Goal: Task Accomplishment & Management: Manage account settings

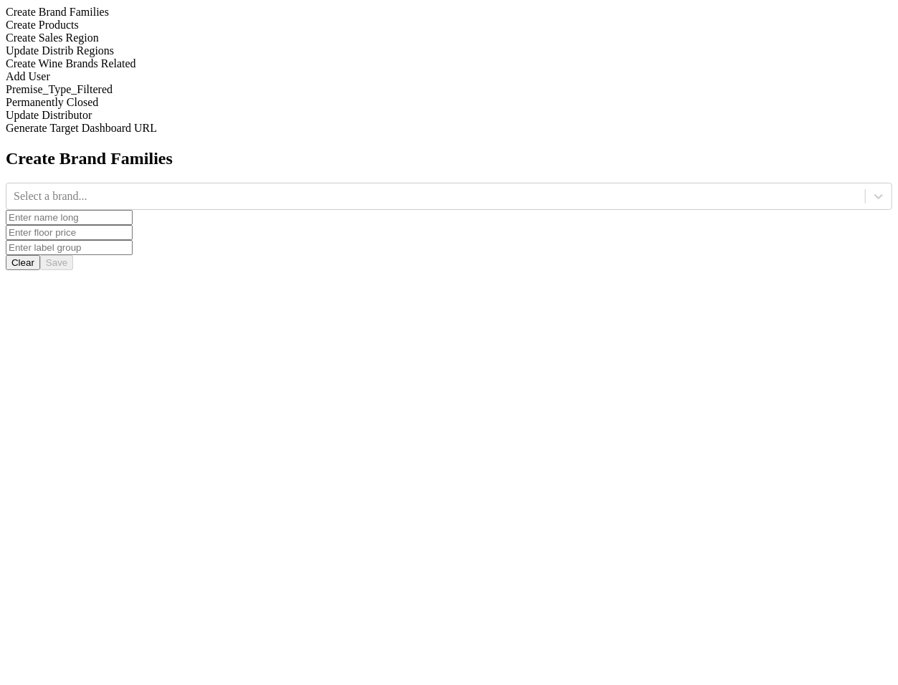
click at [196, 57] on div "Update Distrib Regions" at bounding box center [449, 50] width 886 height 13
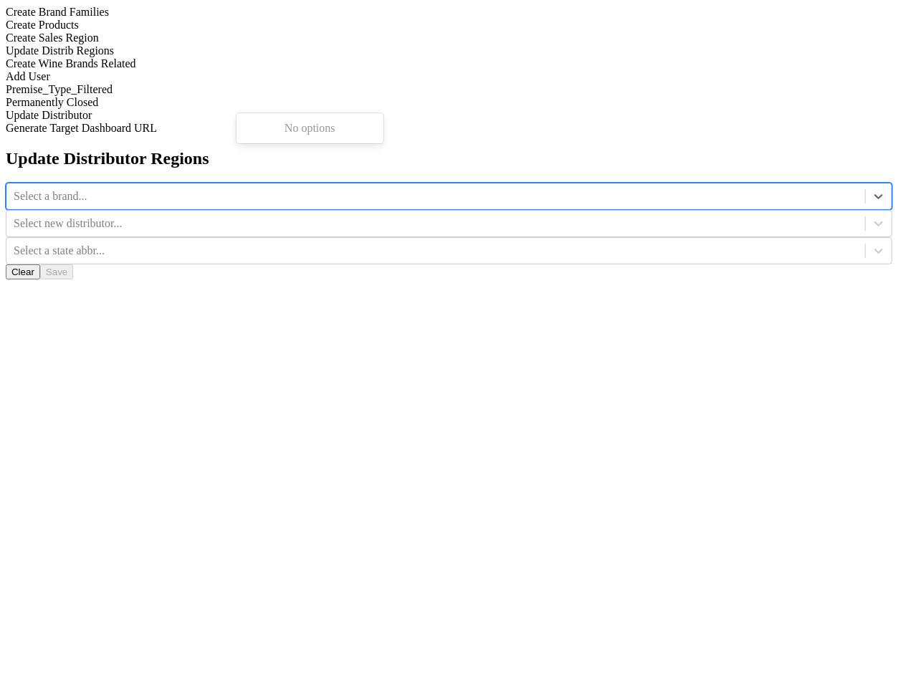
click at [310, 188] on div at bounding box center [436, 196] width 844 height 16
click at [328, 188] on div at bounding box center [436, 196] width 844 height 16
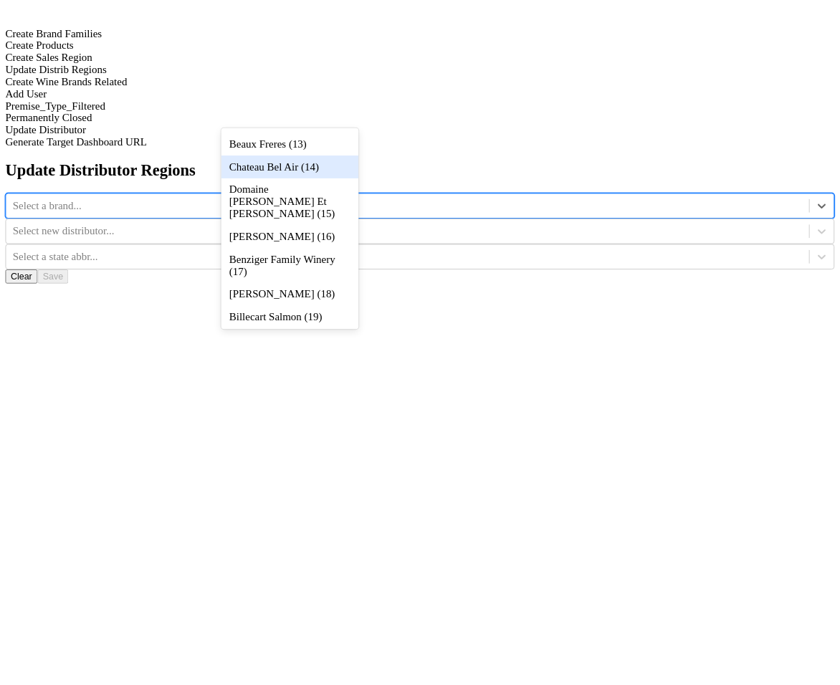
scroll to position [345, 0]
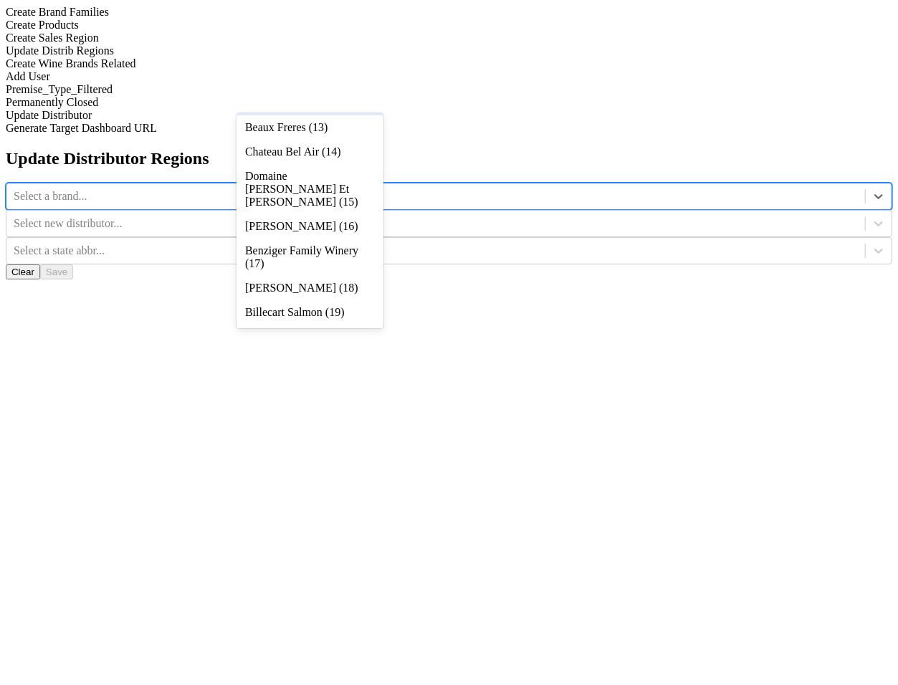
click at [357, 115] on div "Bank Note Wine Co. (12)" at bounding box center [309, 103] width 147 height 24
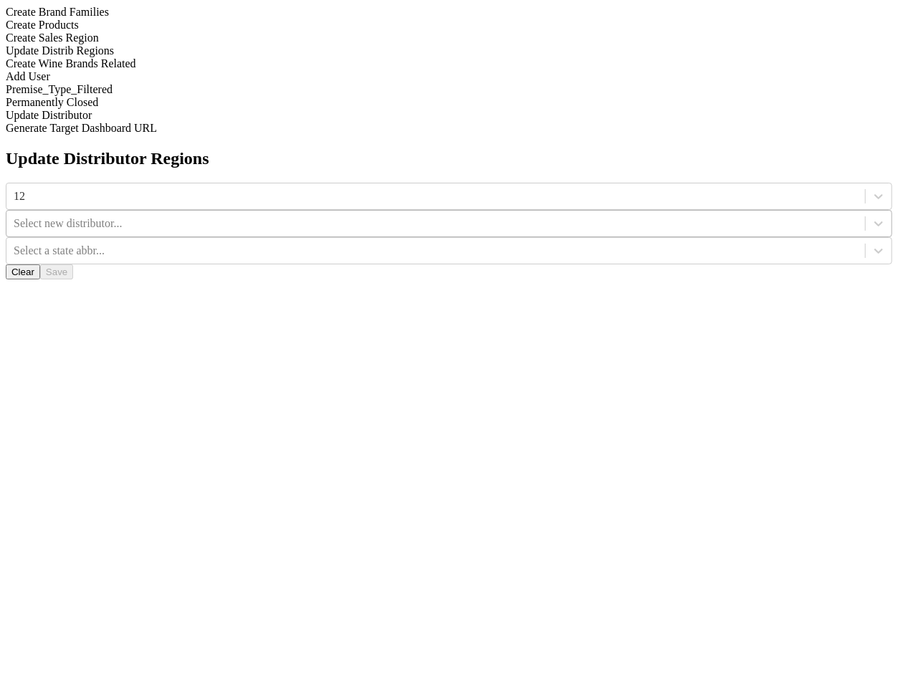
click at [468, 216] on div at bounding box center [436, 224] width 844 height 16
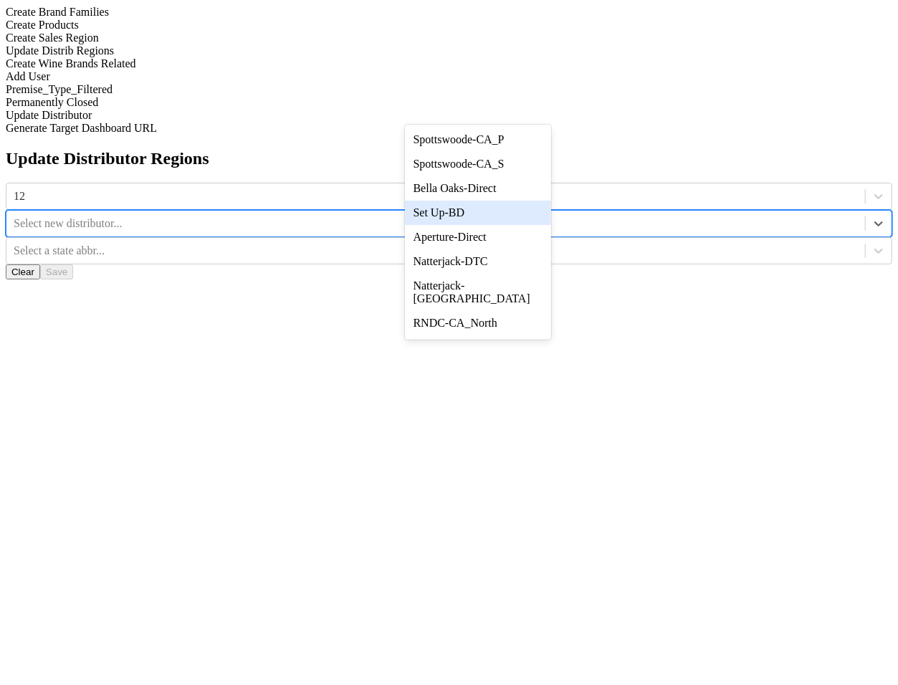
click at [499, 216] on div "Set Up-BD" at bounding box center [478, 213] width 147 height 24
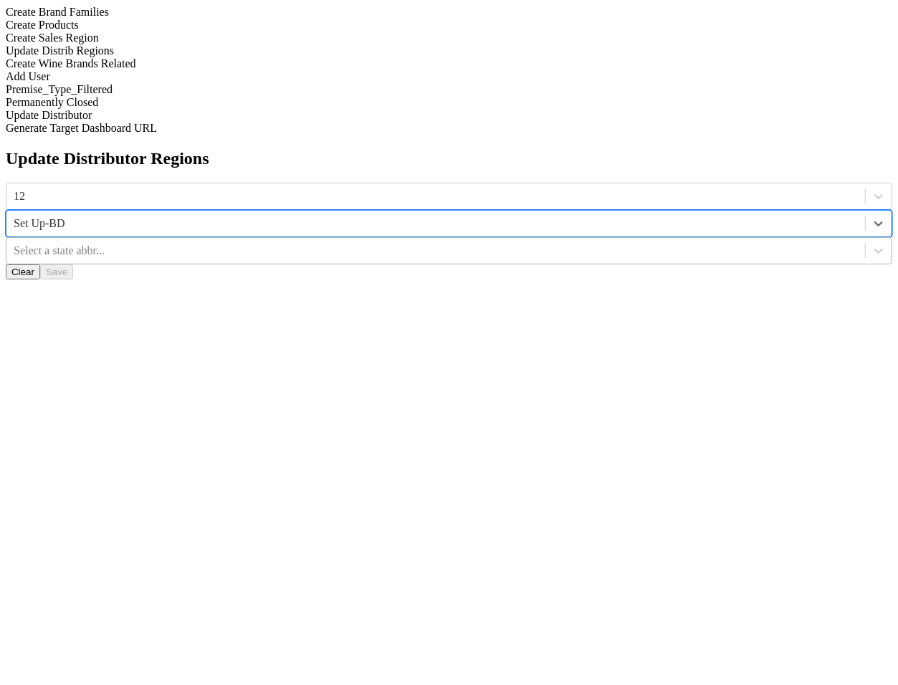
click at [622, 243] on div at bounding box center [436, 251] width 844 height 16
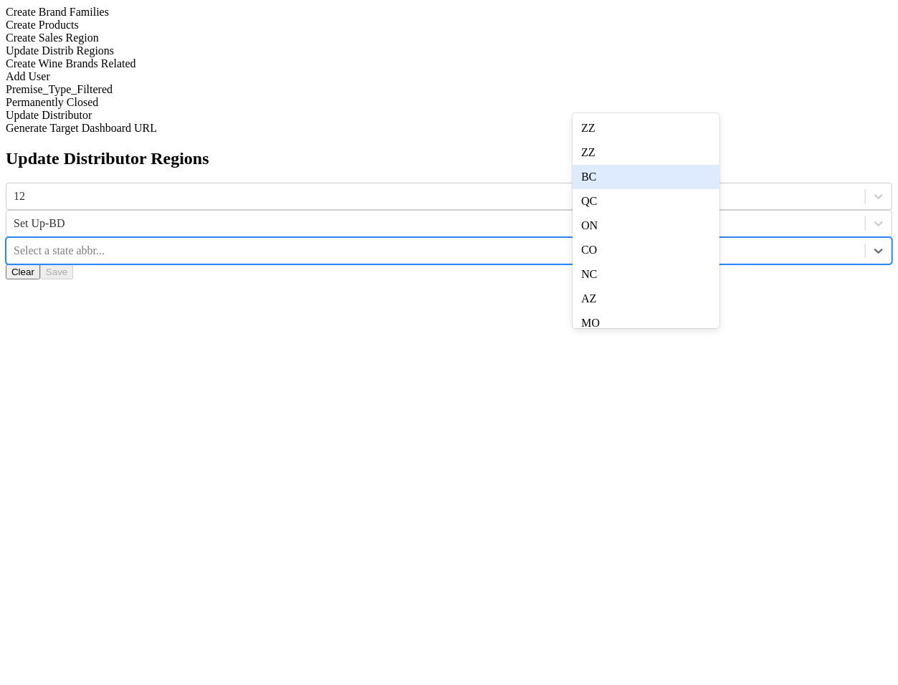
click at [625, 189] on div "BC" at bounding box center [645, 177] width 147 height 24
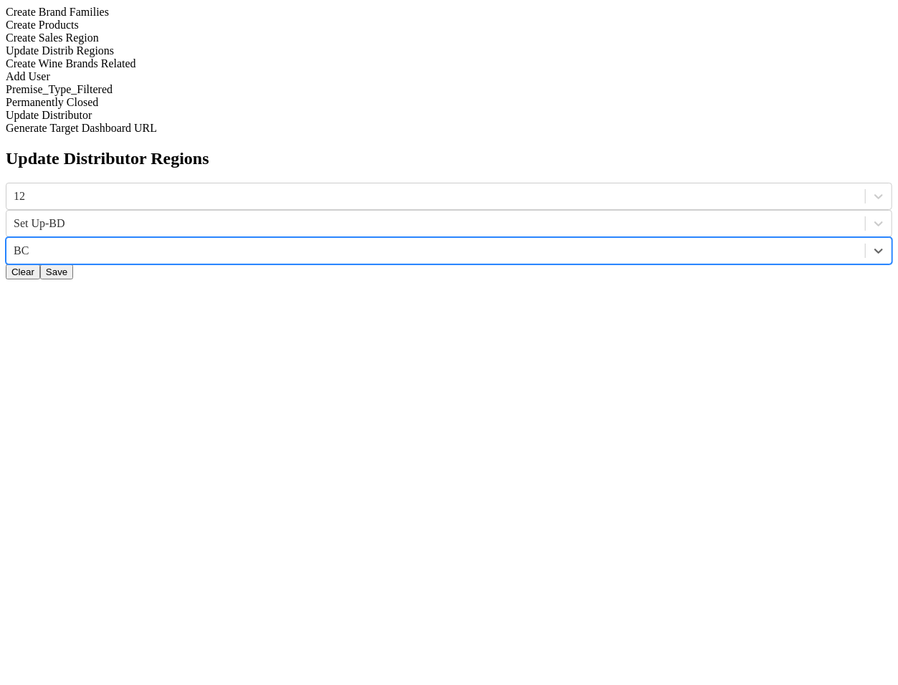
click at [73, 264] on button "Save" at bounding box center [56, 271] width 33 height 15
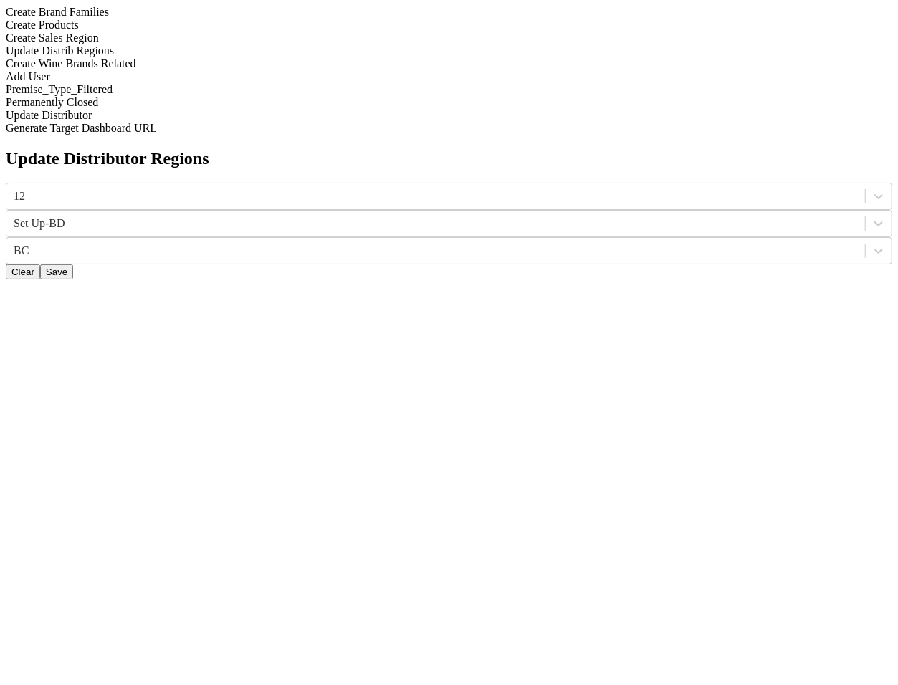
click at [73, 264] on button "Save" at bounding box center [56, 271] width 33 height 15
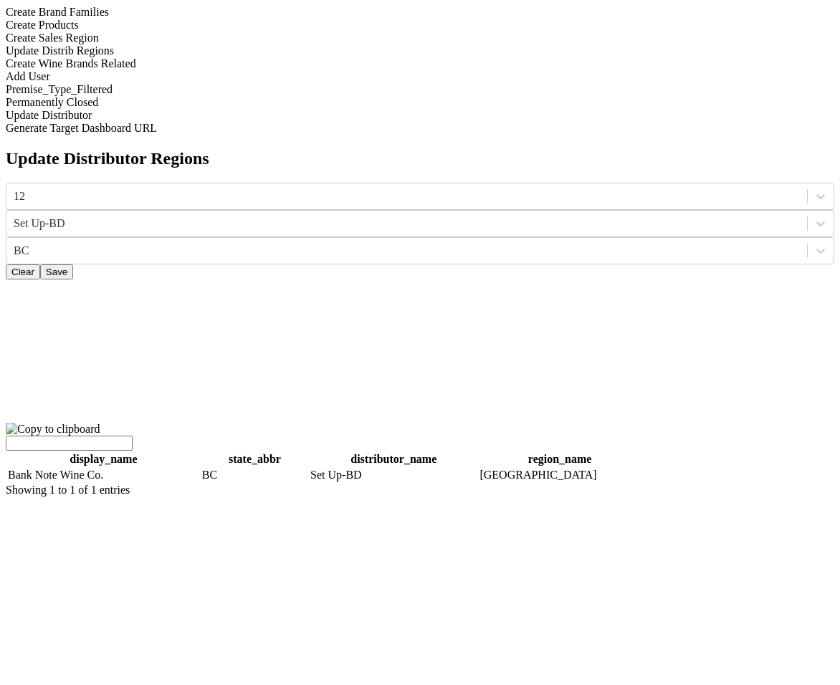
click at [40, 264] on button "Clear" at bounding box center [23, 271] width 34 height 15
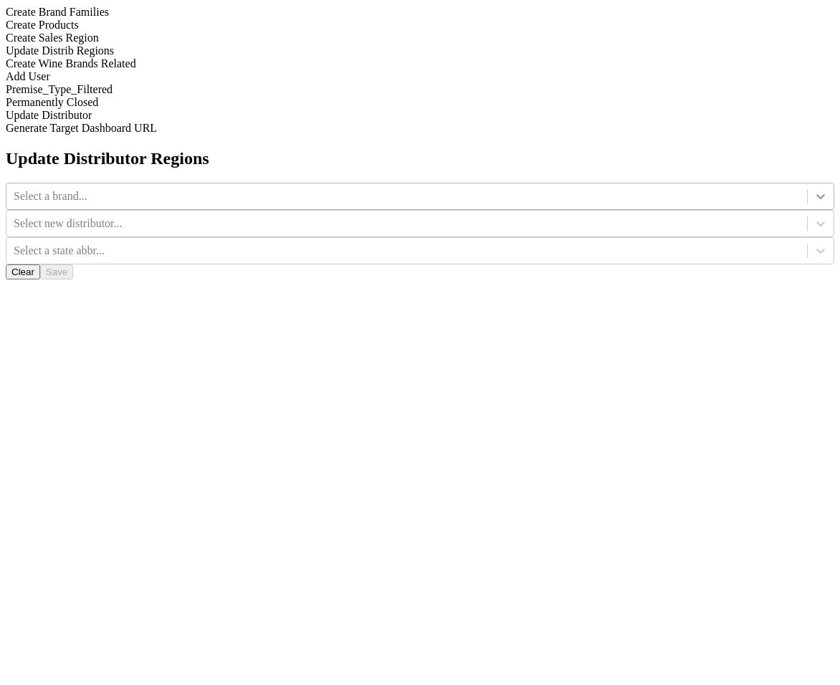
click at [807, 183] on div at bounding box center [820, 196] width 26 height 26
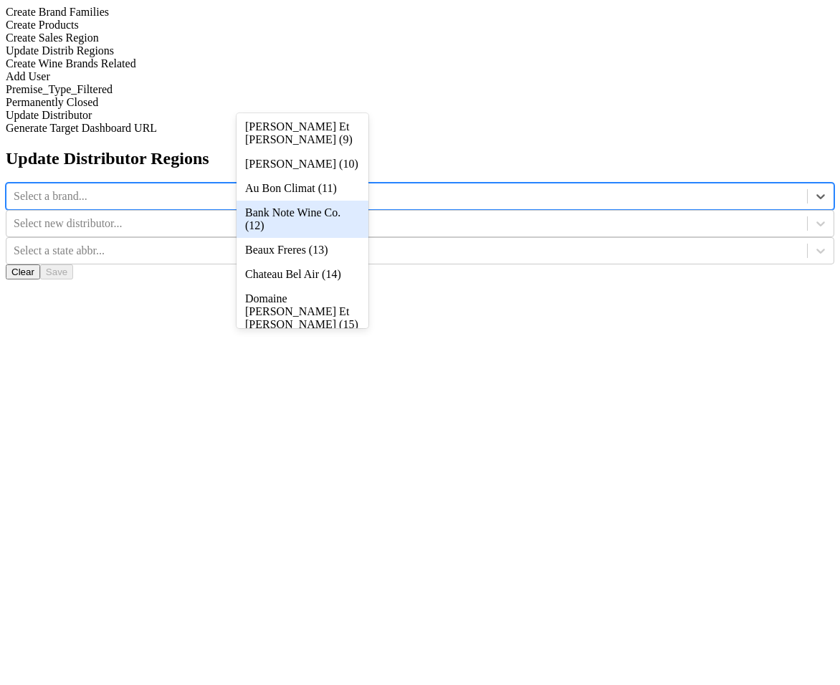
scroll to position [251, 0]
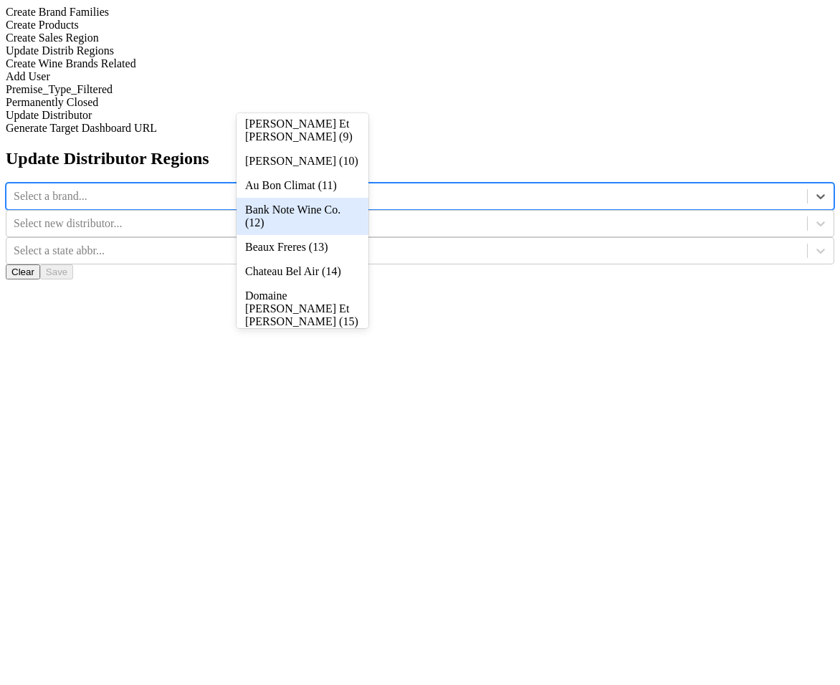
click at [338, 235] on div "Bank Note Wine Co. (12)" at bounding box center [302, 216] width 132 height 37
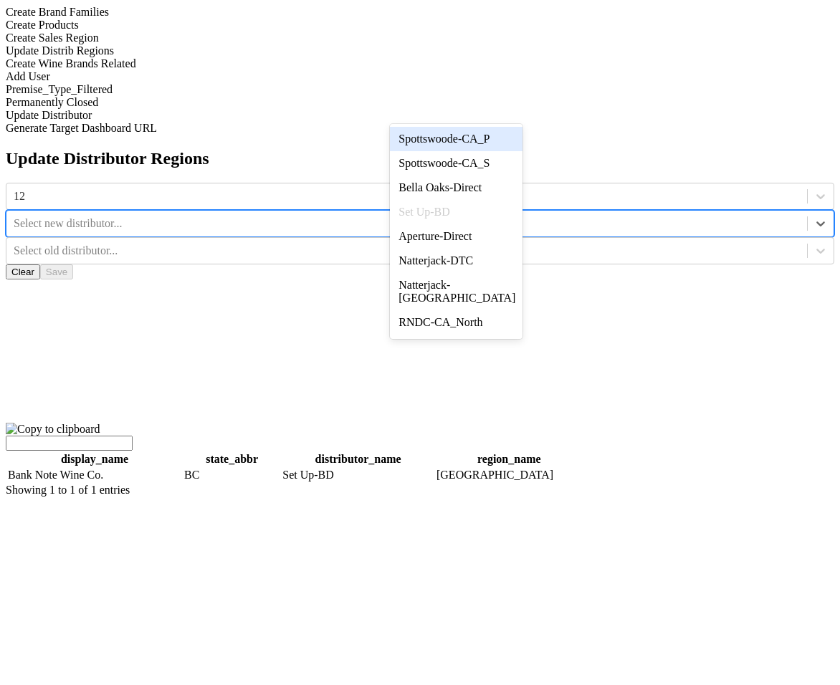
click at [453, 216] on div at bounding box center [407, 224] width 786 height 16
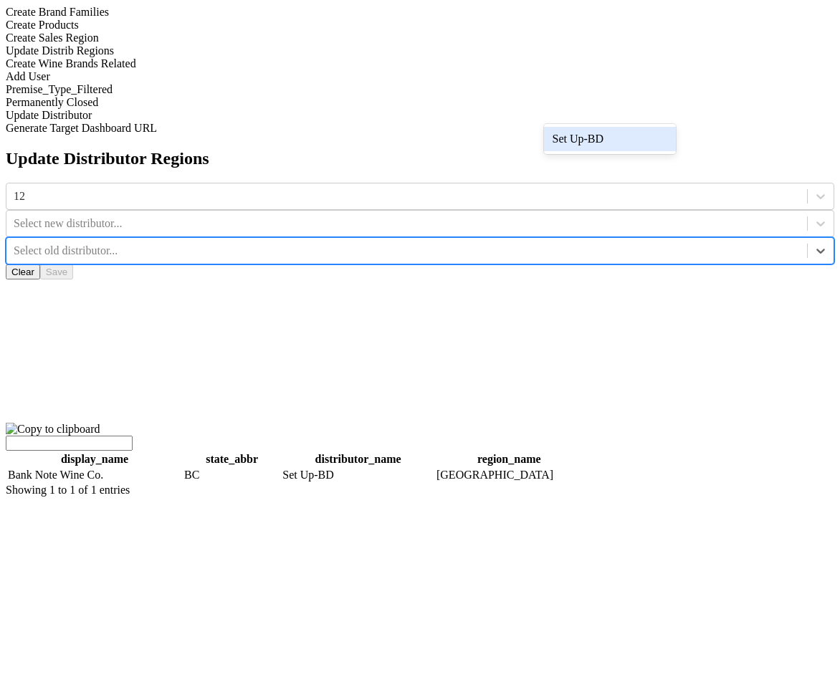
click at [585, 243] on div at bounding box center [407, 251] width 786 height 16
click at [446, 217] on div "Select new distributor..." at bounding box center [407, 223] width 786 height 13
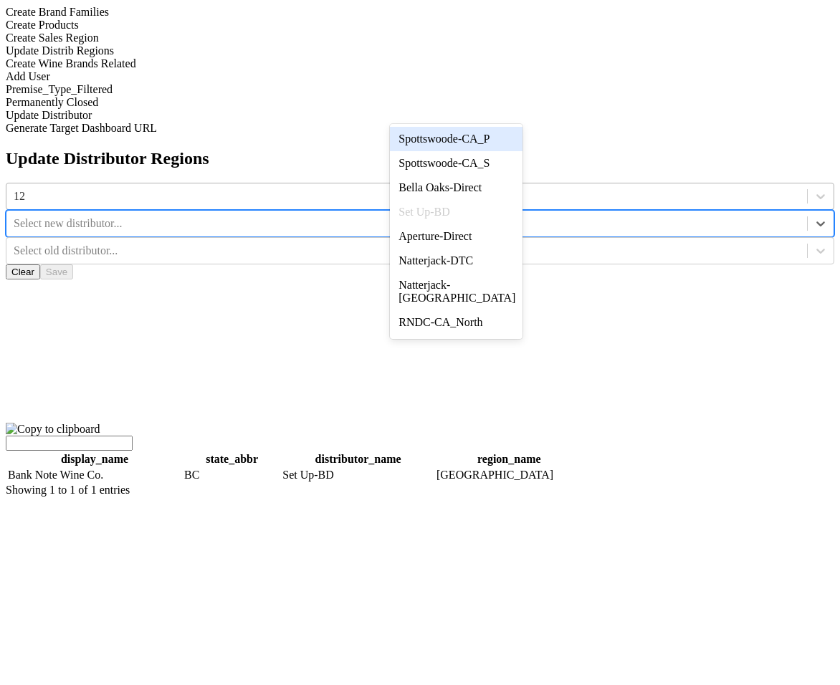
click at [341, 186] on div "12" at bounding box center [406, 196] width 800 height 21
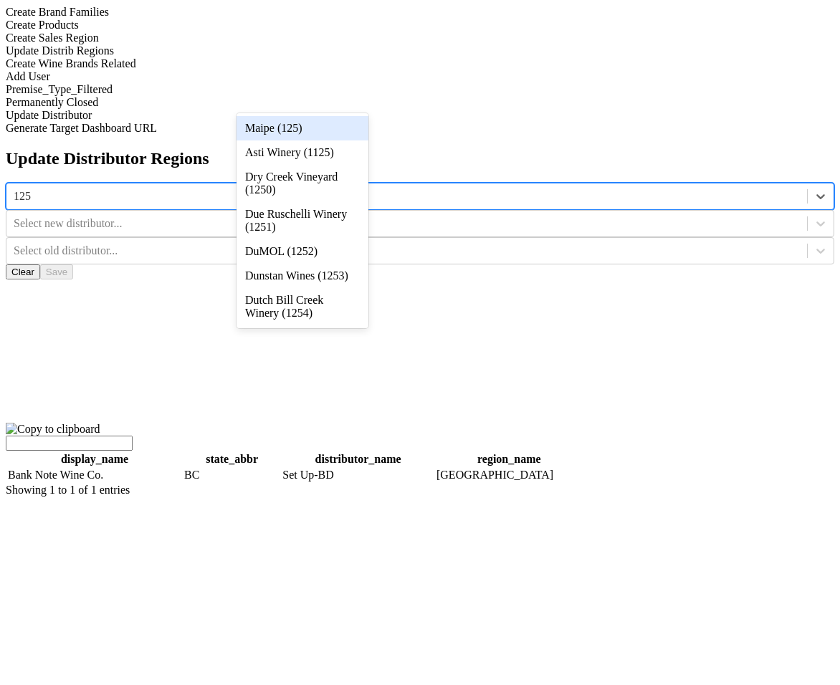
type input "1252"
click at [329, 130] on div "DuMOL (1252)" at bounding box center [302, 128] width 132 height 24
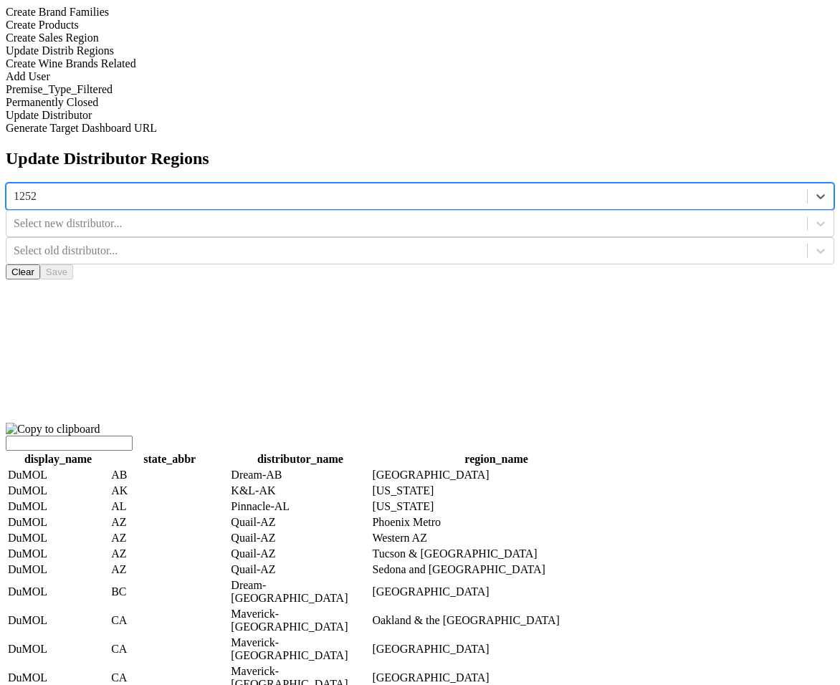
click at [494, 213] on div "Select new distributor..." at bounding box center [406, 223] width 800 height 21
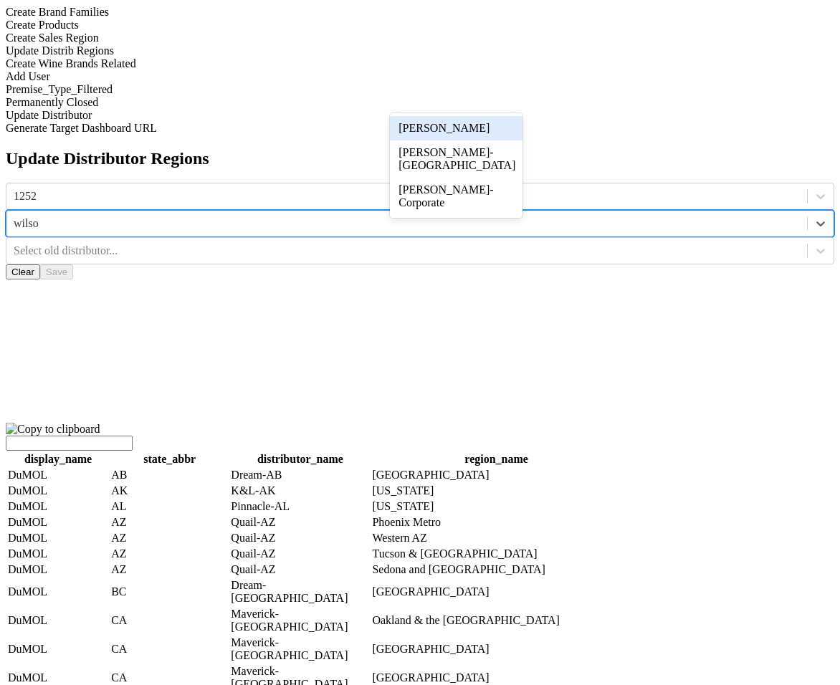
type input "wilso"
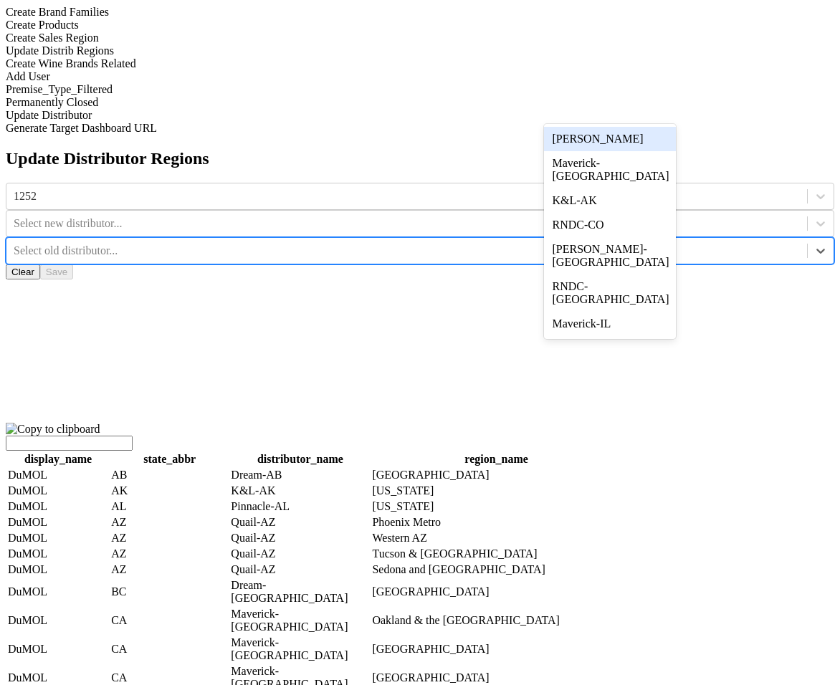
click at [629, 243] on div at bounding box center [407, 251] width 786 height 16
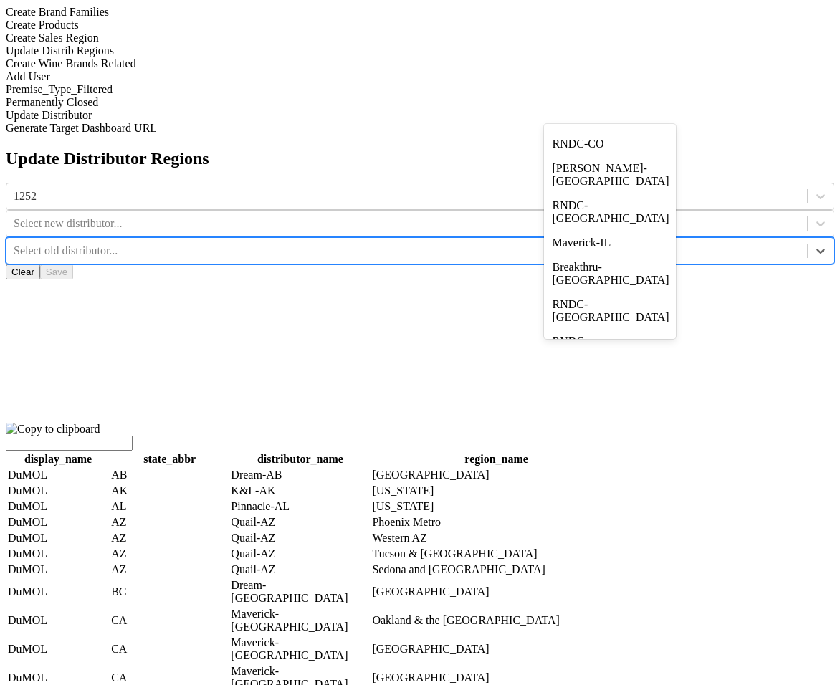
scroll to position [0, 0]
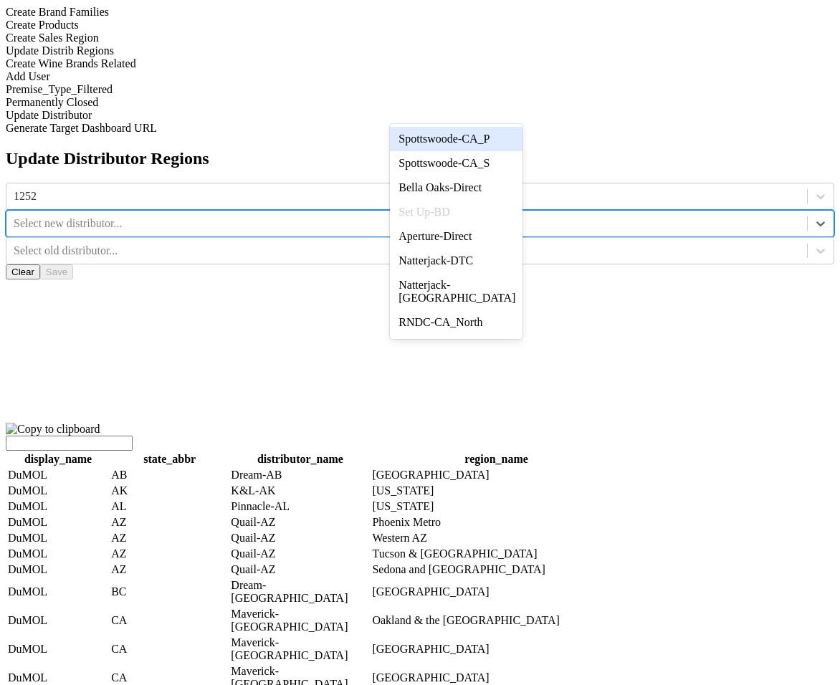
click at [466, 216] on div at bounding box center [407, 224] width 786 height 16
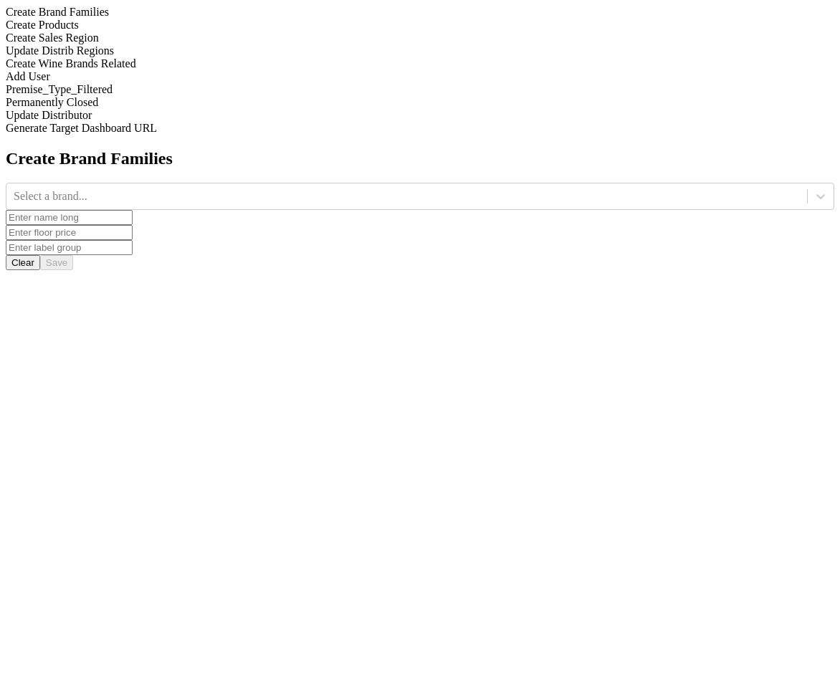
click at [163, 57] on div "Update Distrib Regions" at bounding box center [420, 50] width 828 height 13
click at [309, 188] on div at bounding box center [407, 196] width 786 height 16
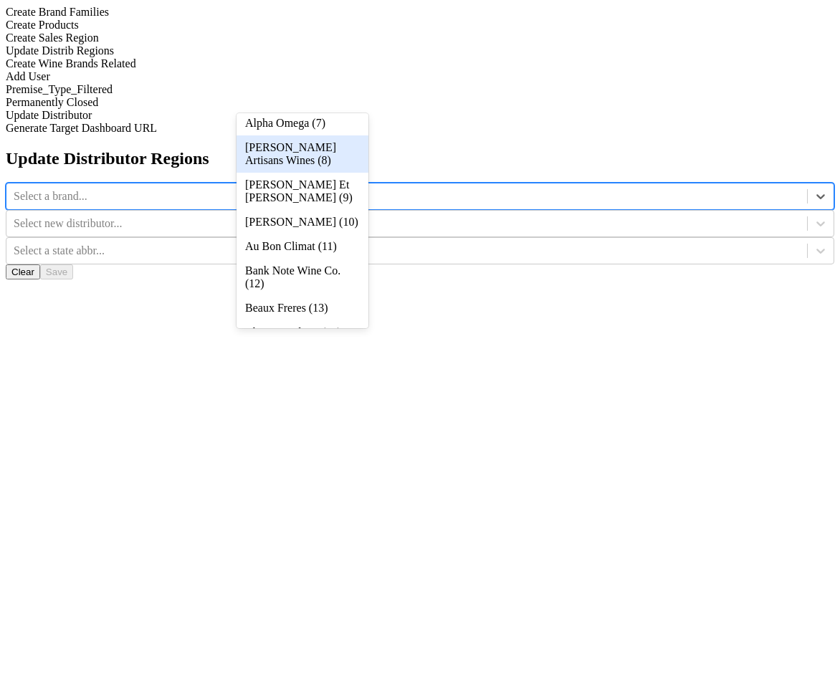
scroll to position [201, 0]
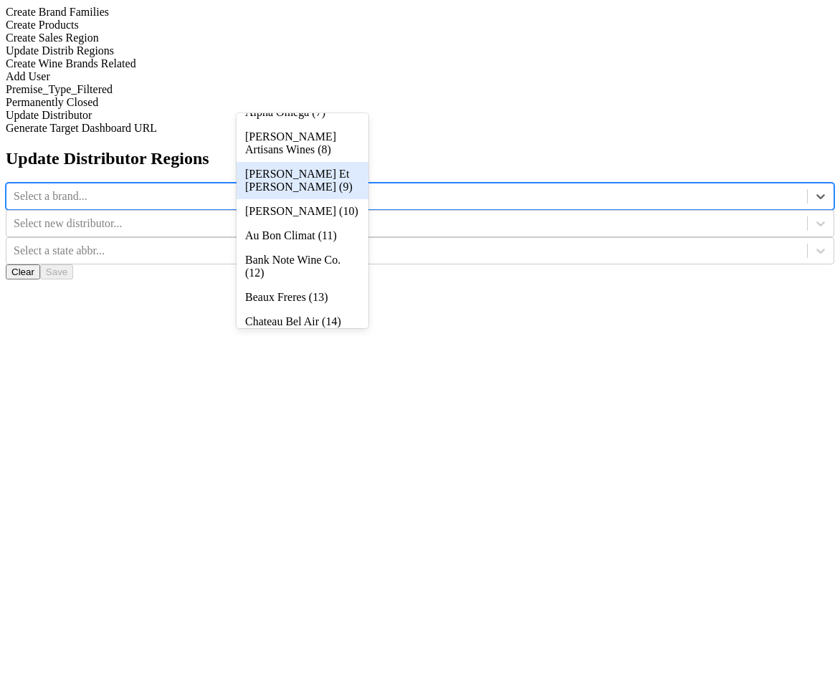
click at [331, 199] on div "[PERSON_NAME] Et [PERSON_NAME] (9)" at bounding box center [302, 180] width 132 height 37
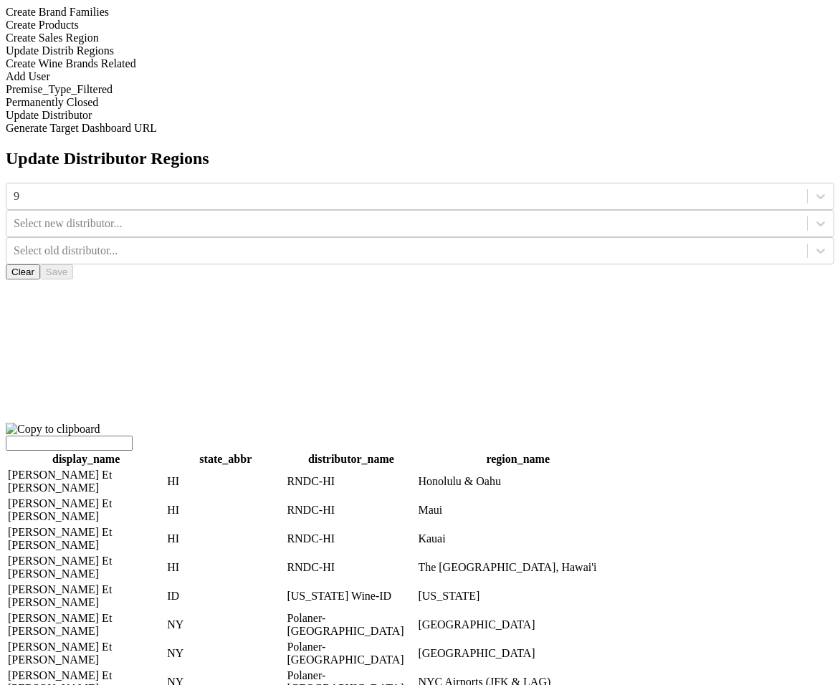
scroll to position [3, 0]
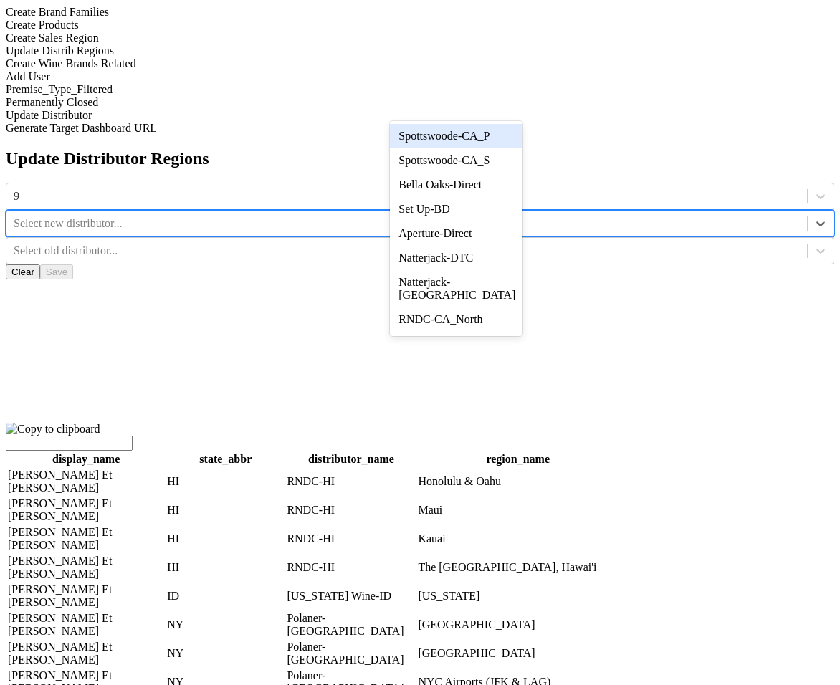
click at [494, 213] on div "Select new distributor..." at bounding box center [406, 223] width 800 height 21
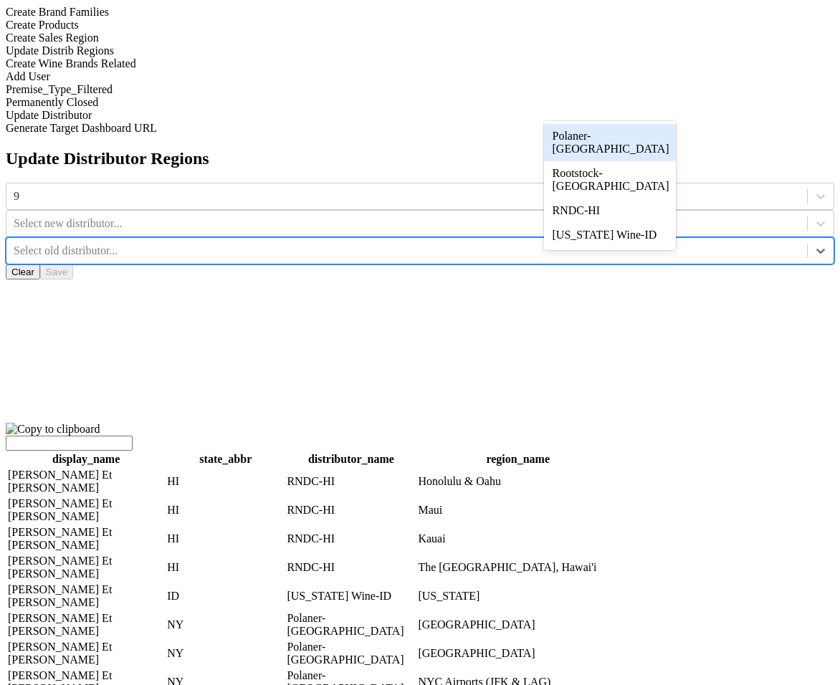
click at [572, 243] on div at bounding box center [407, 251] width 786 height 16
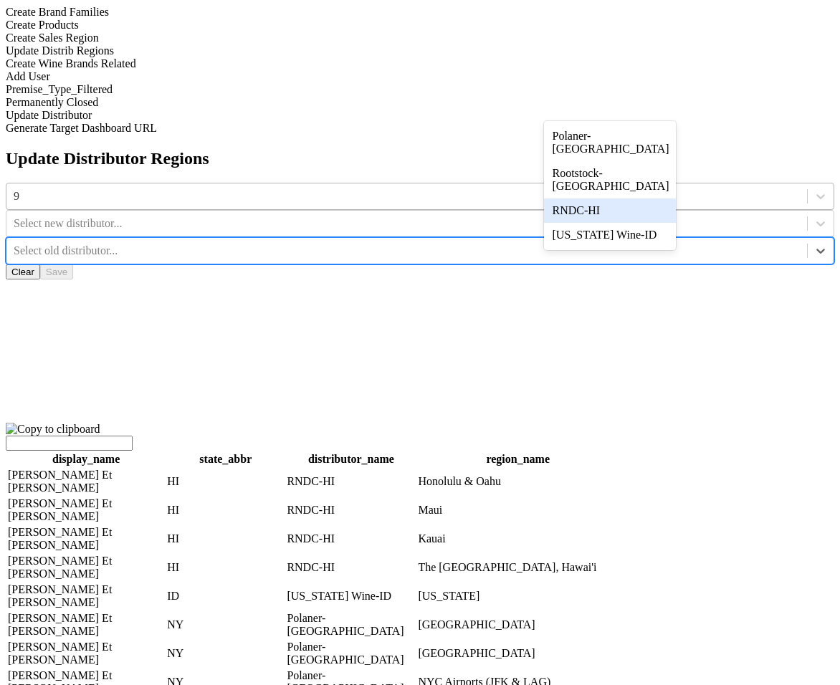
click at [335, 186] on div "9" at bounding box center [406, 196] width 800 height 21
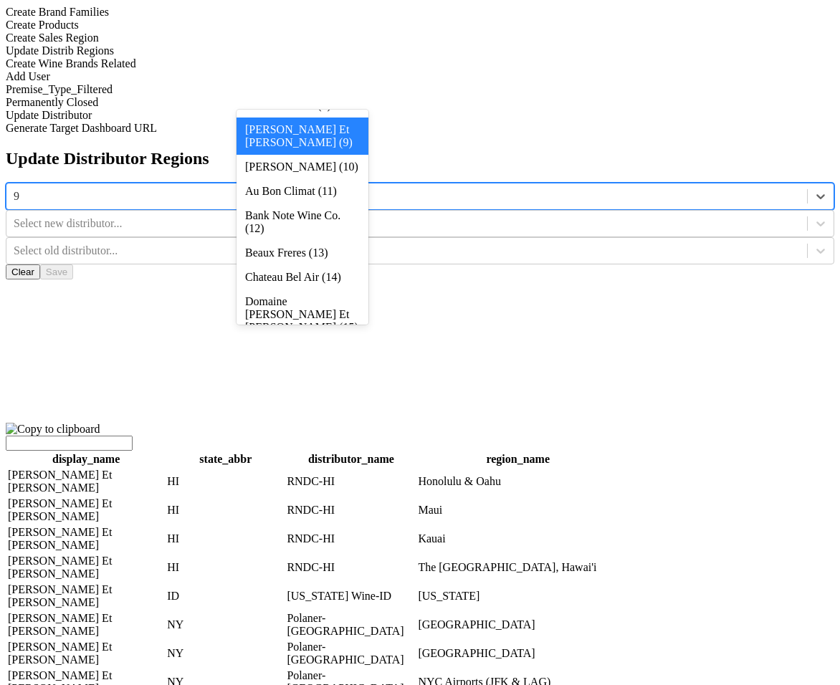
scroll to position [261, 0]
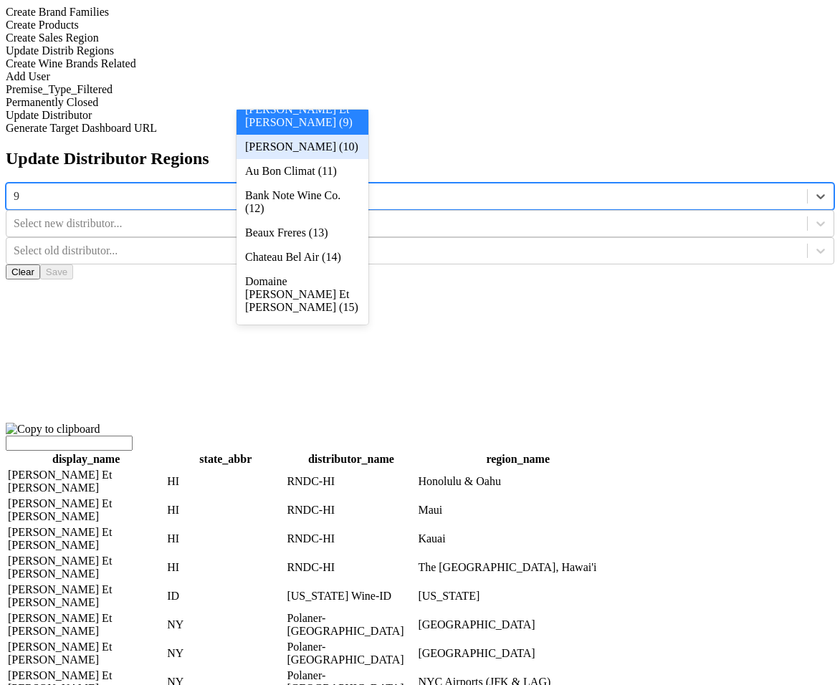
click at [334, 159] on div "[PERSON_NAME] (10)" at bounding box center [302, 147] width 132 height 24
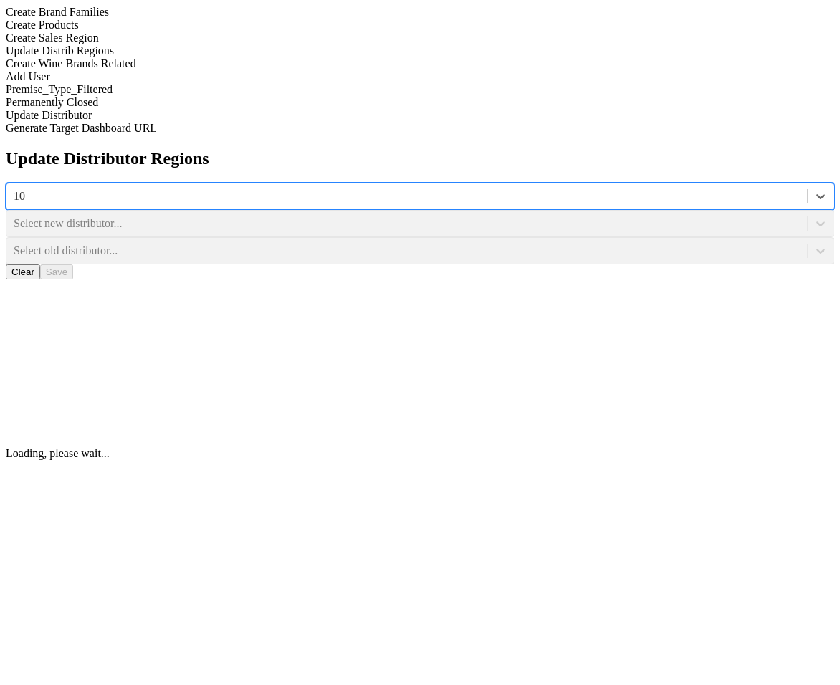
scroll to position [0, 0]
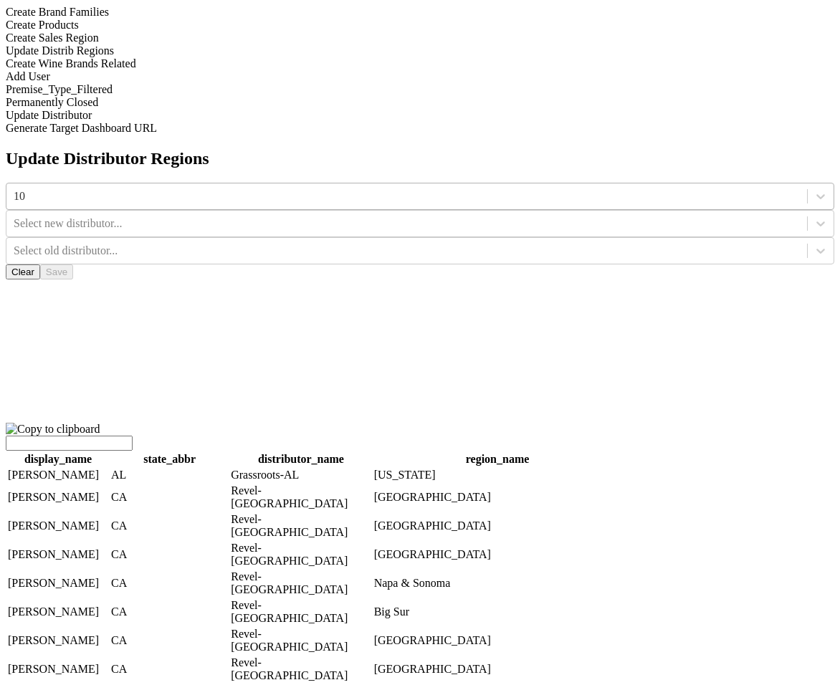
click at [334, 186] on div "10" at bounding box center [406, 196] width 800 height 21
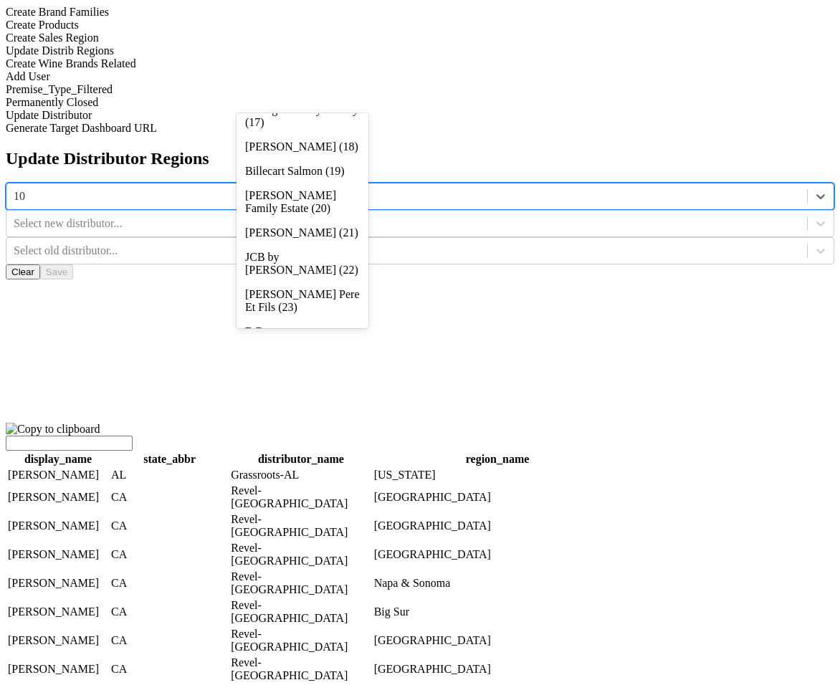
scroll to position [585, 0]
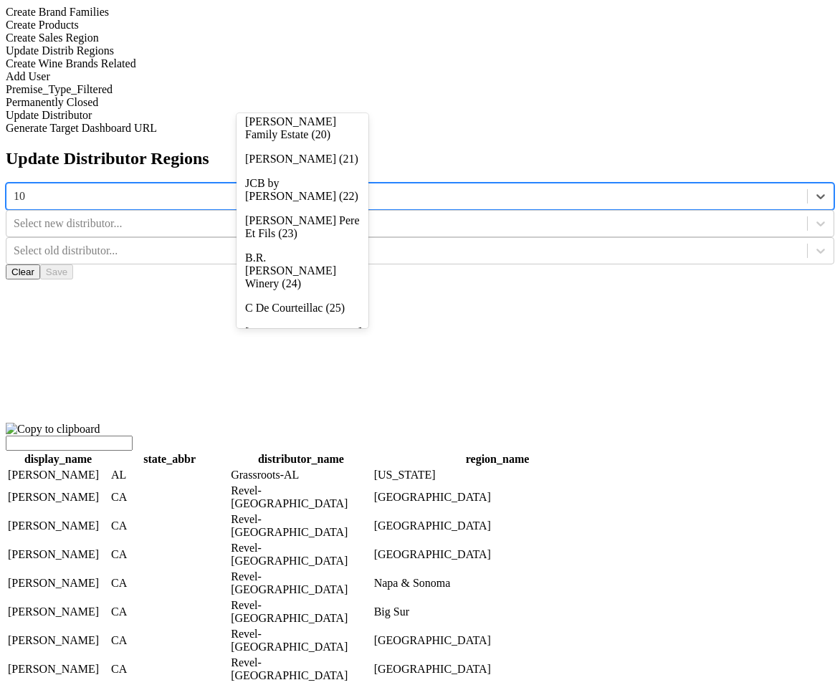
click at [342, 110] on div "Billecart Salmon (19)" at bounding box center [302, 97] width 132 height 24
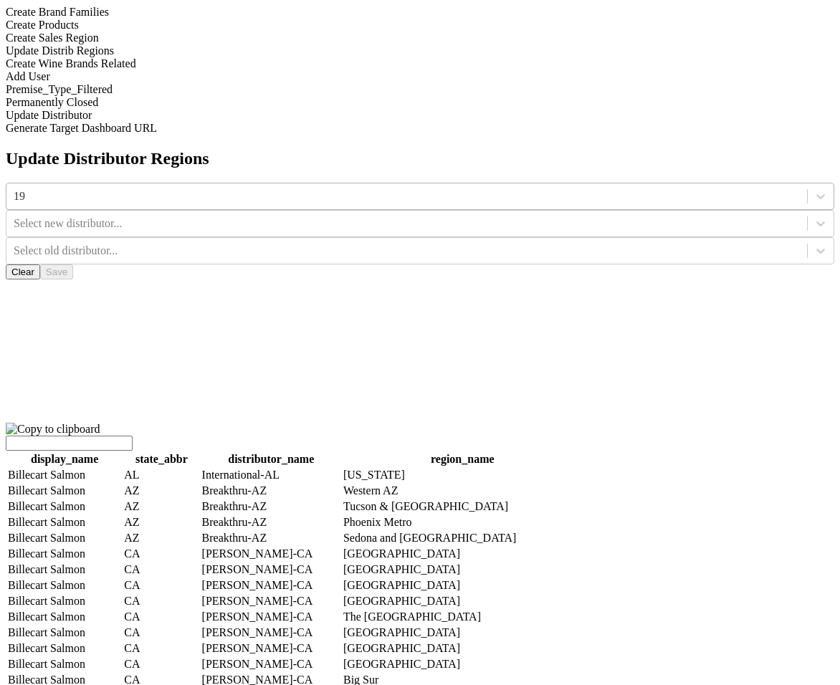
click at [332, 188] on div at bounding box center [407, 196] width 786 height 16
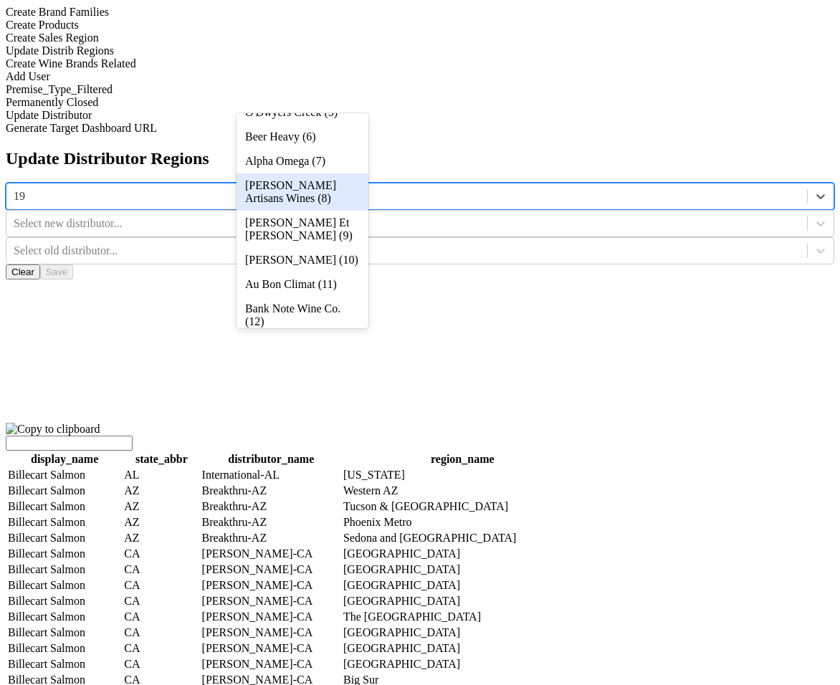
scroll to position [153, 0]
click at [340, 209] on div "[PERSON_NAME] Artisans Wines (8)" at bounding box center [302, 190] width 132 height 37
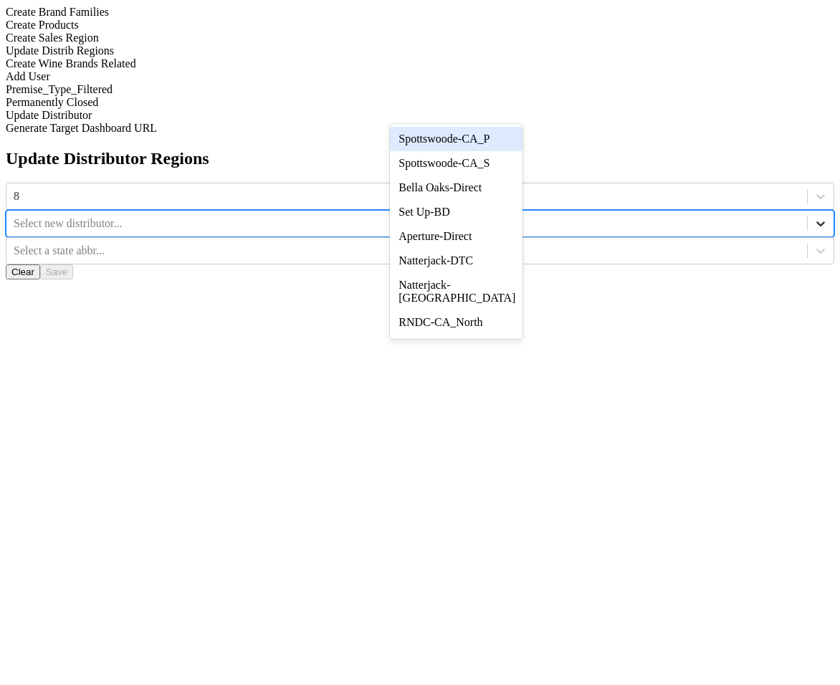
click at [813, 216] on icon at bounding box center [820, 223] width 14 height 14
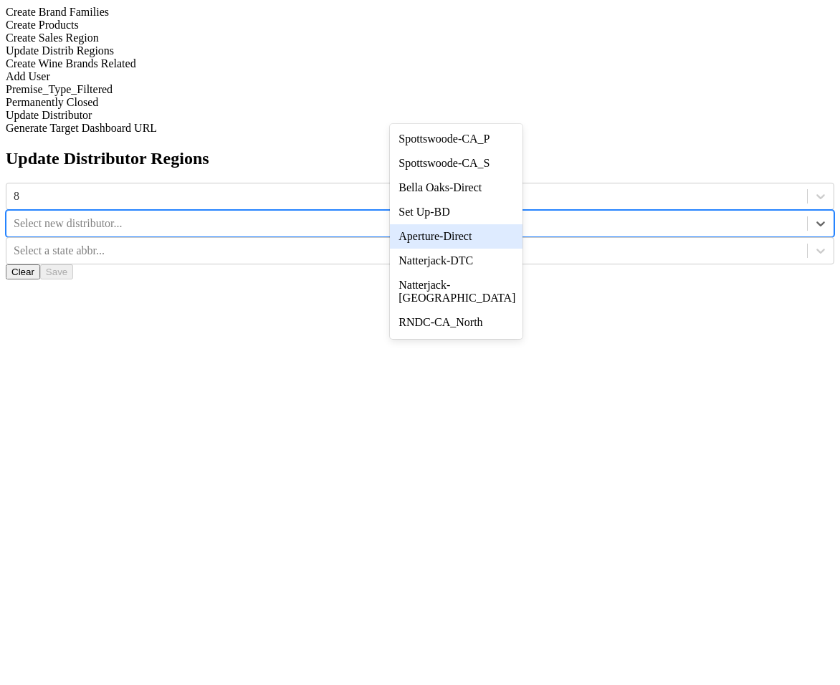
click at [487, 249] on div "Aperture-Direct" at bounding box center [456, 236] width 132 height 24
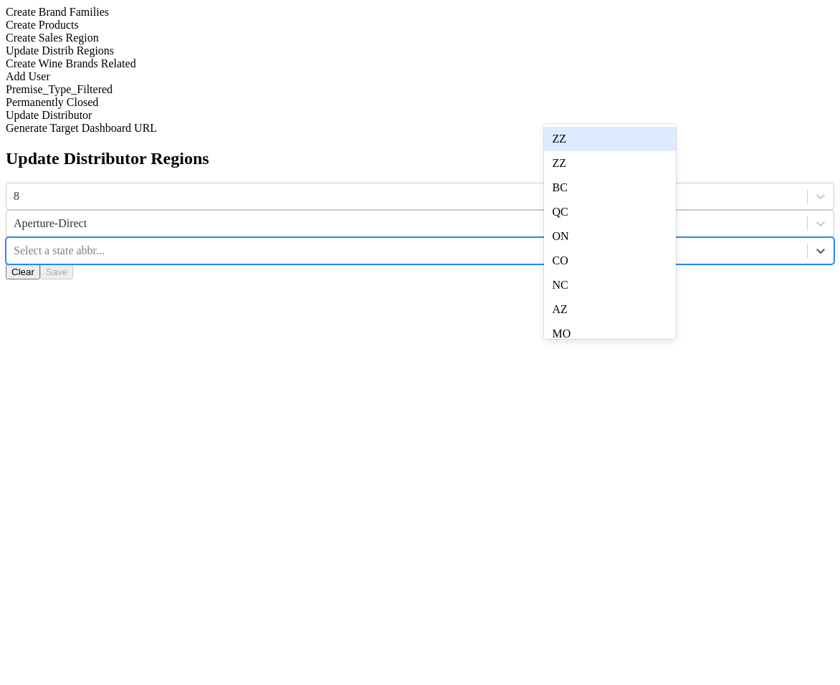
click at [627, 243] on div at bounding box center [407, 251] width 786 height 16
click at [611, 159] on div "CA" at bounding box center [610, 147] width 132 height 24
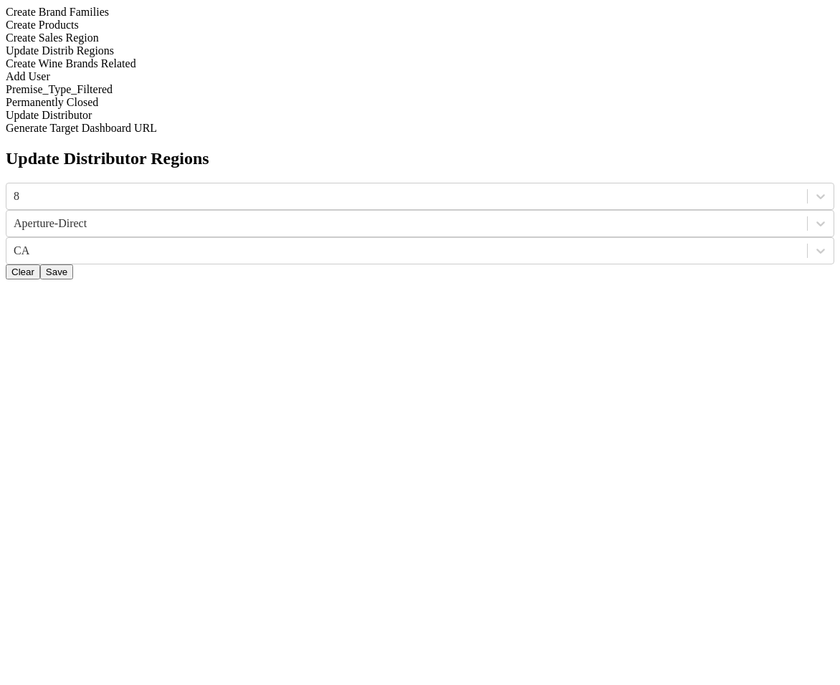
click at [73, 264] on button "Save" at bounding box center [56, 271] width 33 height 15
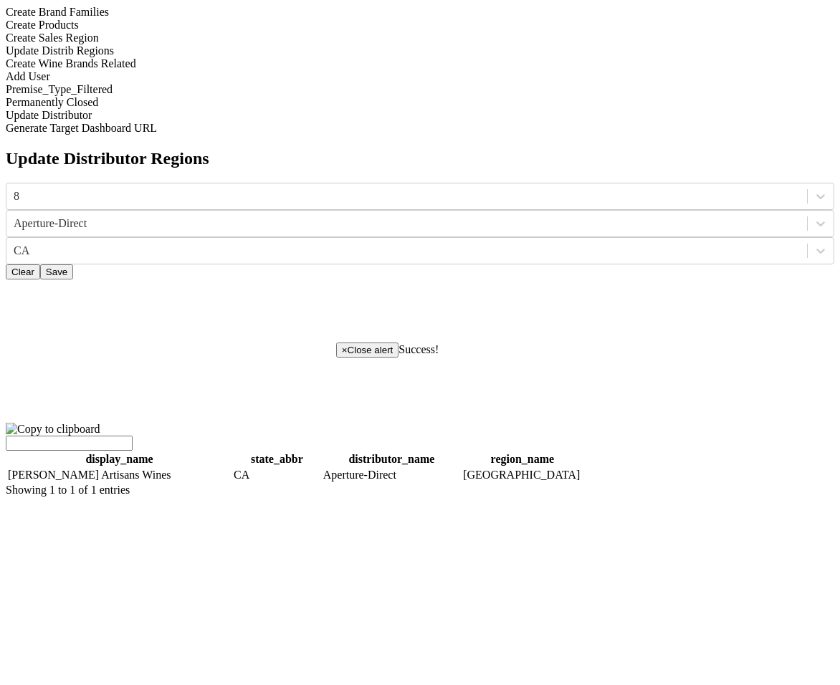
click at [347, 355] on span "×" at bounding box center [345, 350] width 6 height 11
click at [40, 264] on button "Clear" at bounding box center [23, 271] width 34 height 15
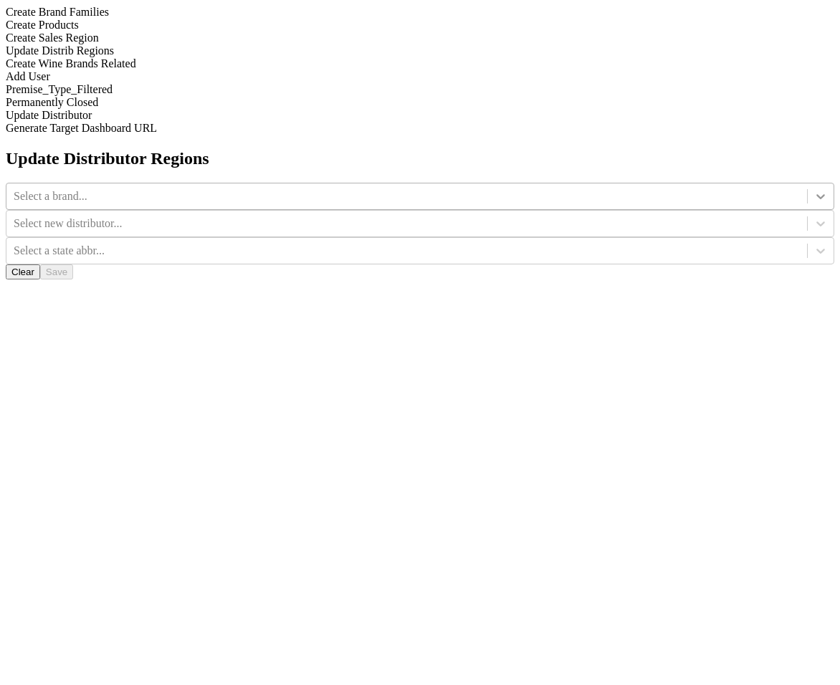
click at [816, 194] on icon at bounding box center [820, 196] width 9 height 5
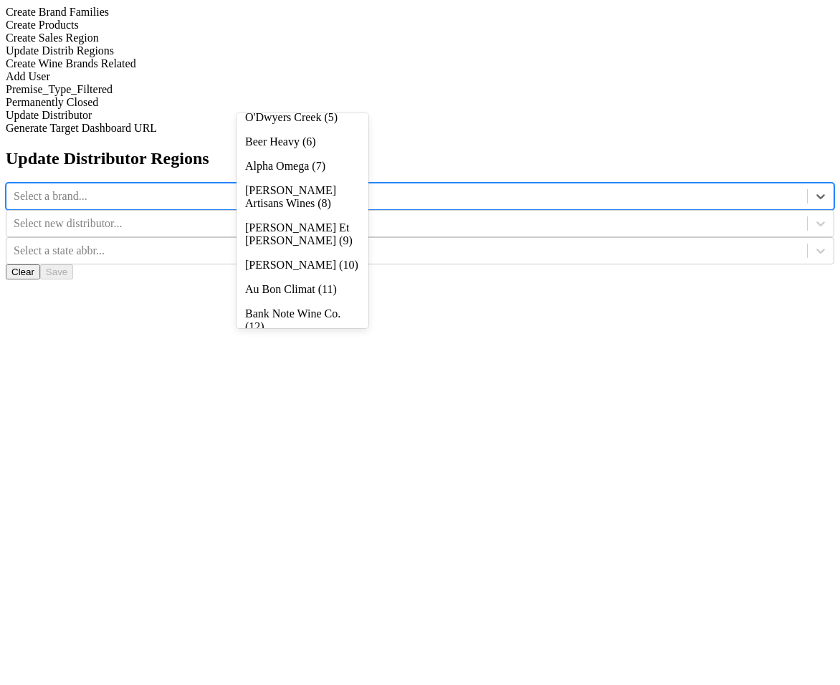
scroll to position [153, 0]
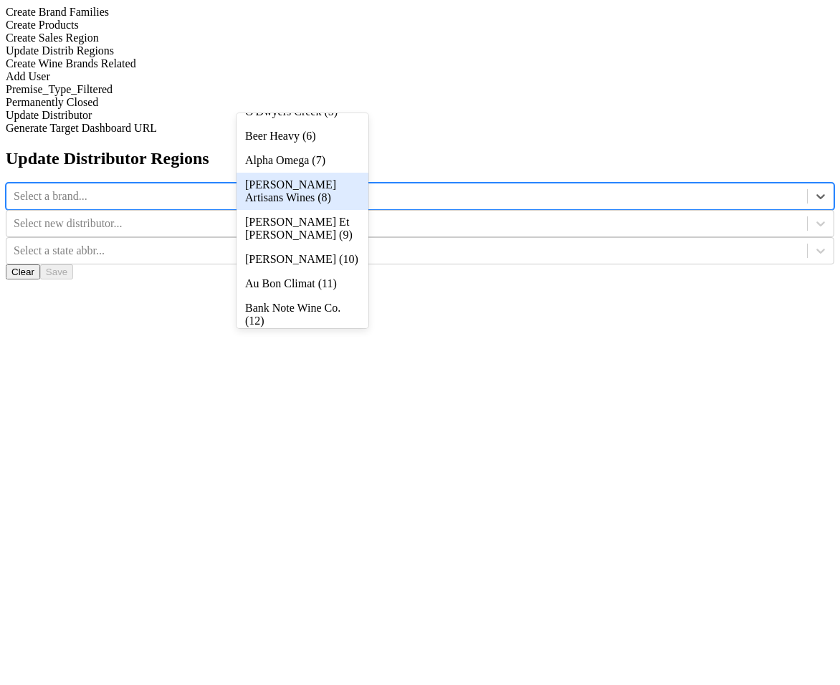
click at [331, 210] on div "[PERSON_NAME] Artisans Wines (8)" at bounding box center [302, 191] width 132 height 37
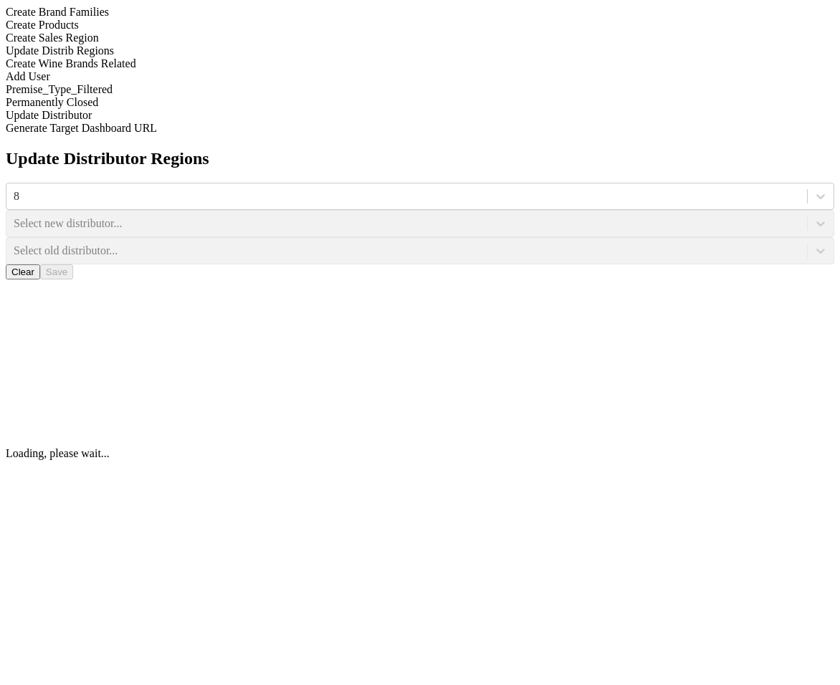
click at [494, 210] on div "Select new distributor..." at bounding box center [420, 223] width 828 height 27
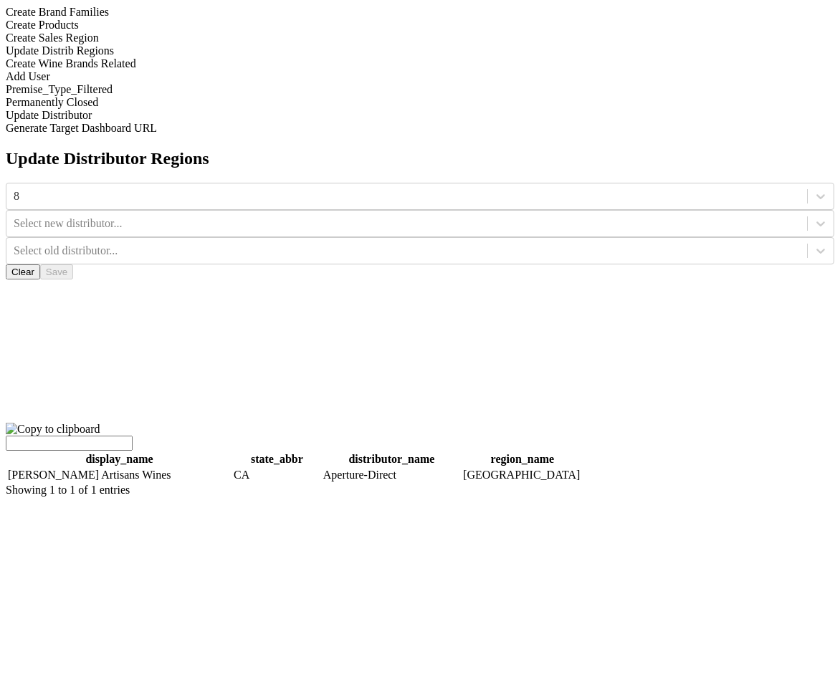
click at [494, 213] on div "Select new distributor..." at bounding box center [406, 223] width 800 height 21
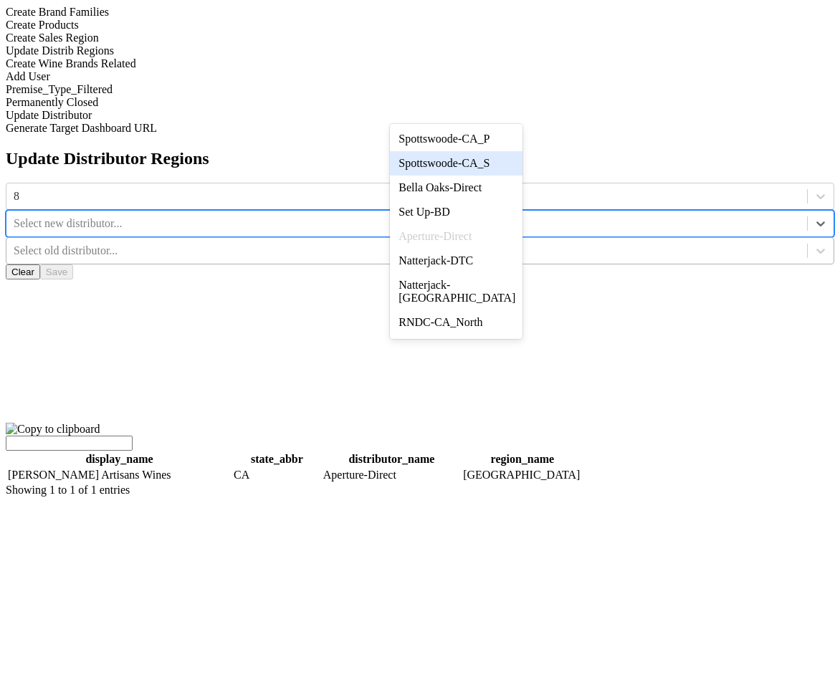
click at [580, 244] on div "Select old distributor..." at bounding box center [407, 250] width 786 height 13
click at [807, 211] on div at bounding box center [820, 224] width 26 height 26
click at [477, 224] on div "Set Up-BD" at bounding box center [456, 212] width 132 height 24
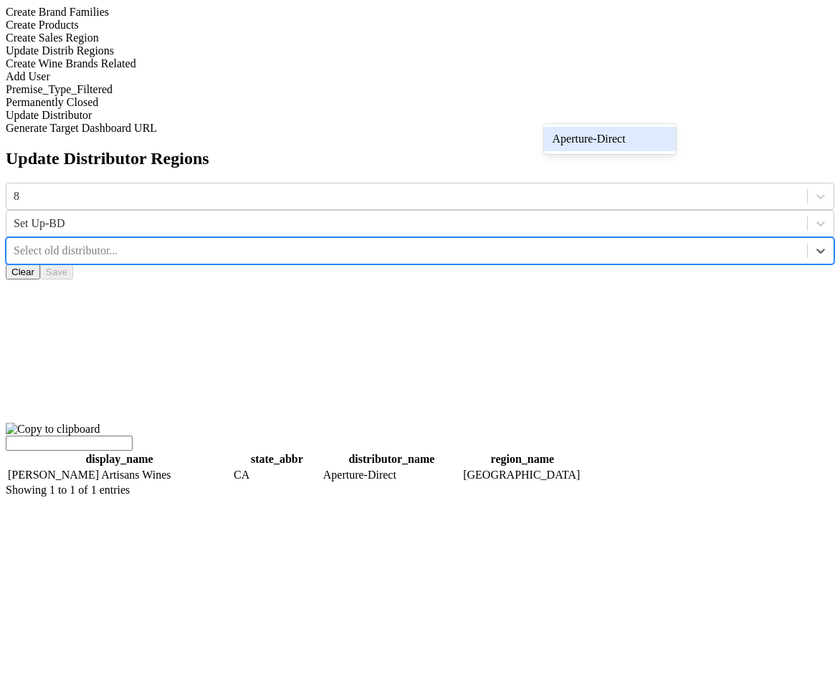
click at [605, 243] on div at bounding box center [407, 251] width 786 height 16
click at [484, 149] on div "Update Distributor Regions 8 Set Up-BD option Aperture-Direct focused, 1 of 1. …" at bounding box center [420, 322] width 828 height 347
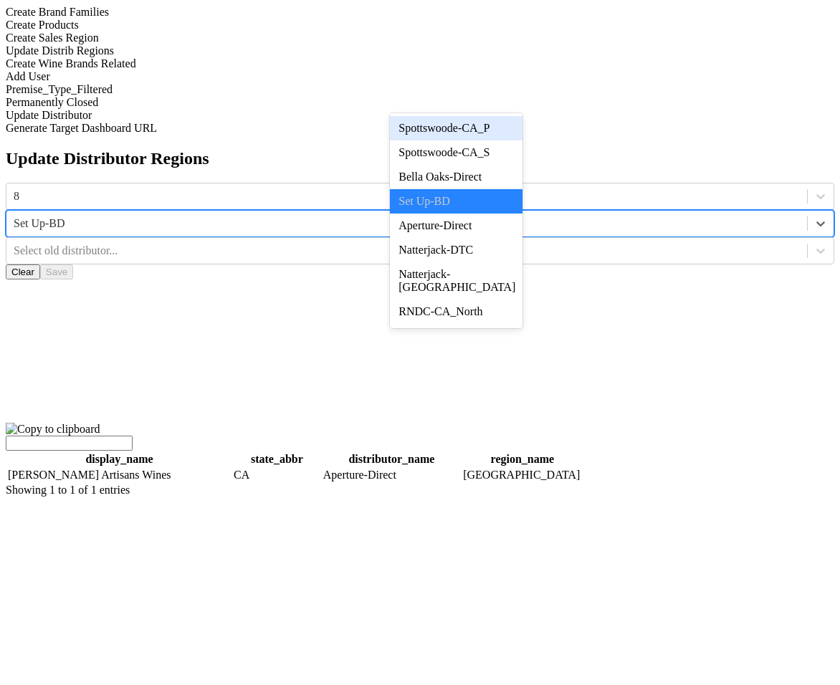
click at [484, 216] on div at bounding box center [407, 224] width 786 height 16
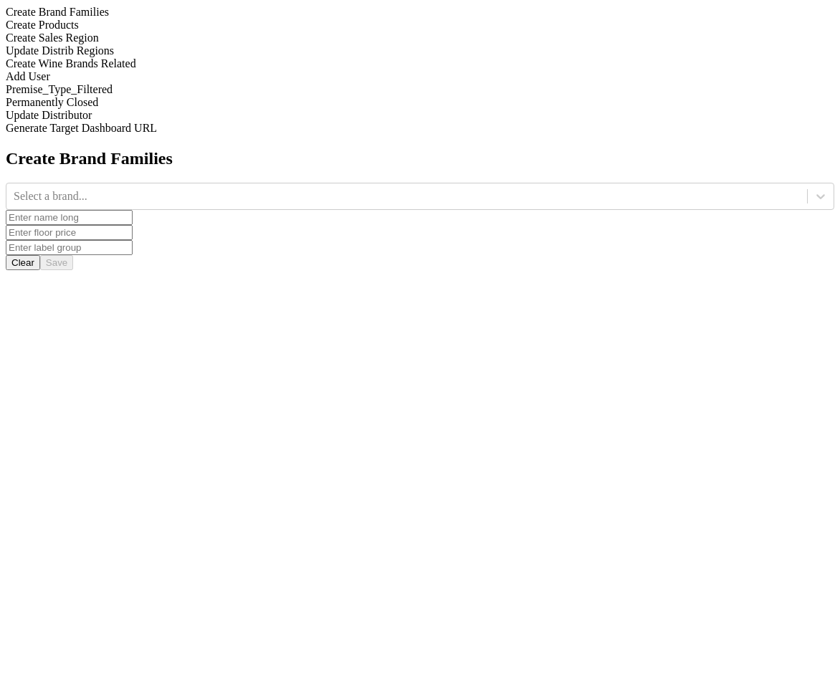
click at [209, 57] on div "Update Distrib Regions" at bounding box center [420, 50] width 828 height 13
click at [813, 189] on icon at bounding box center [820, 196] width 14 height 14
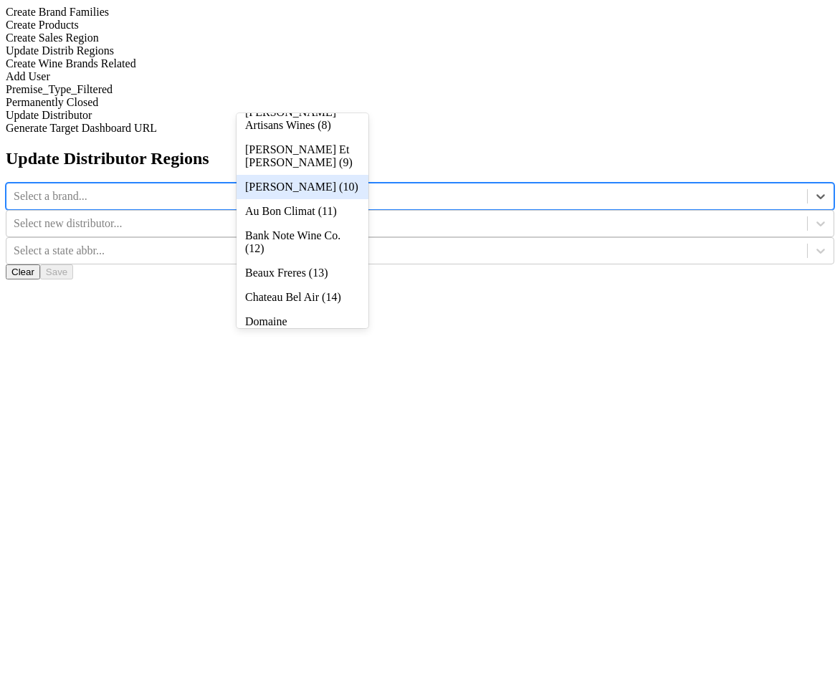
scroll to position [228, 0]
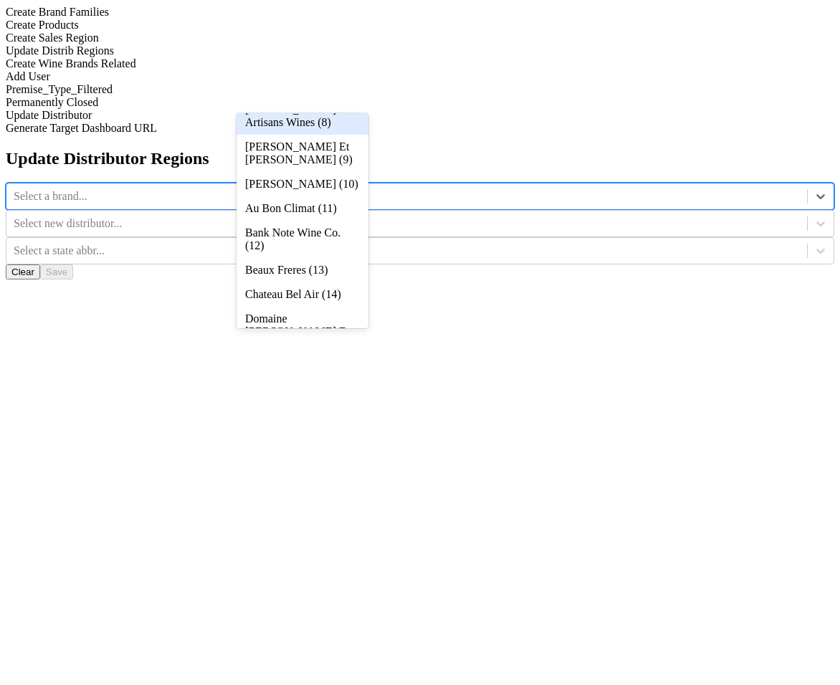
click at [342, 135] on div "[PERSON_NAME] Artisans Wines (8)" at bounding box center [302, 115] width 132 height 37
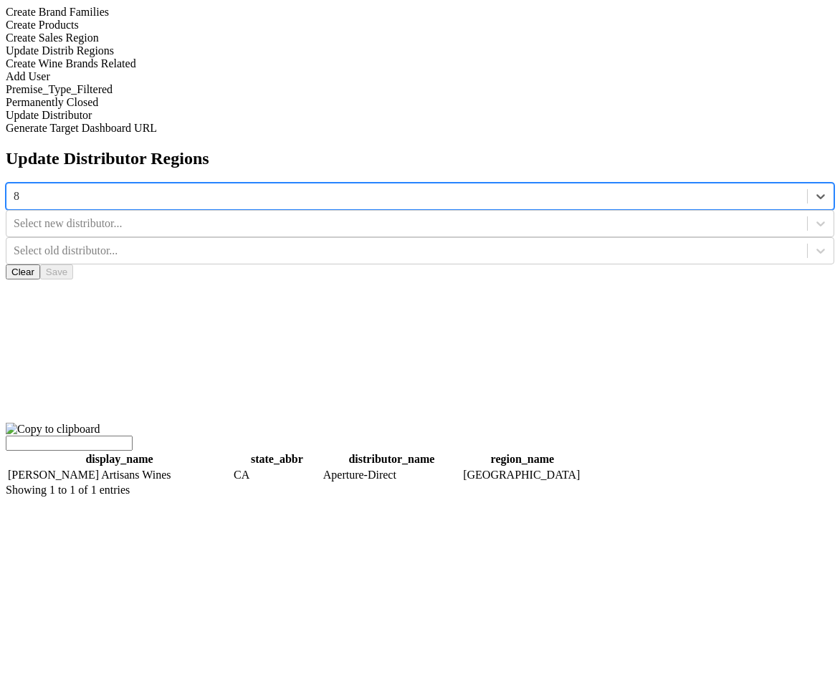
click at [469, 216] on div at bounding box center [407, 224] width 786 height 16
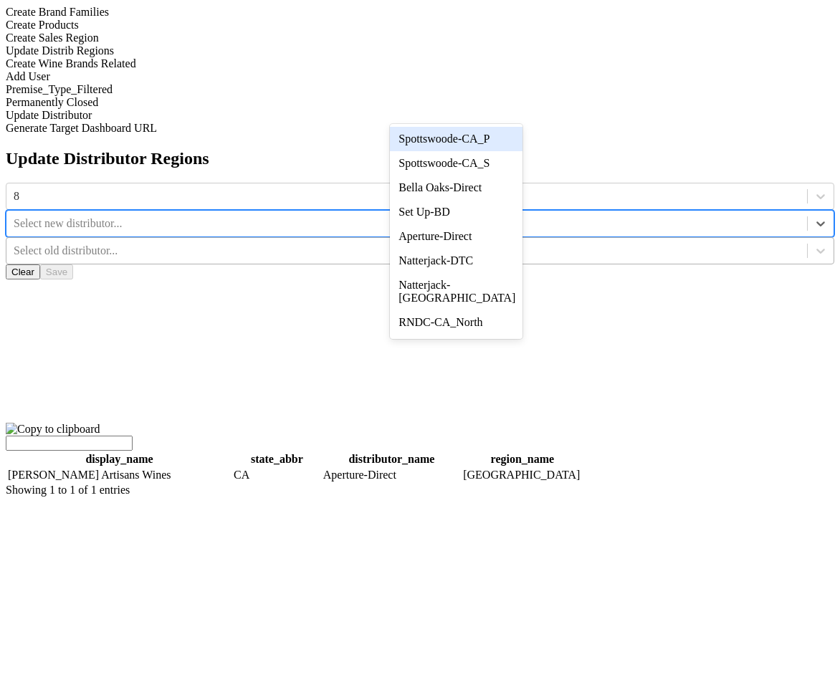
click at [555, 240] on div "Select old distributor..." at bounding box center [406, 250] width 800 height 21
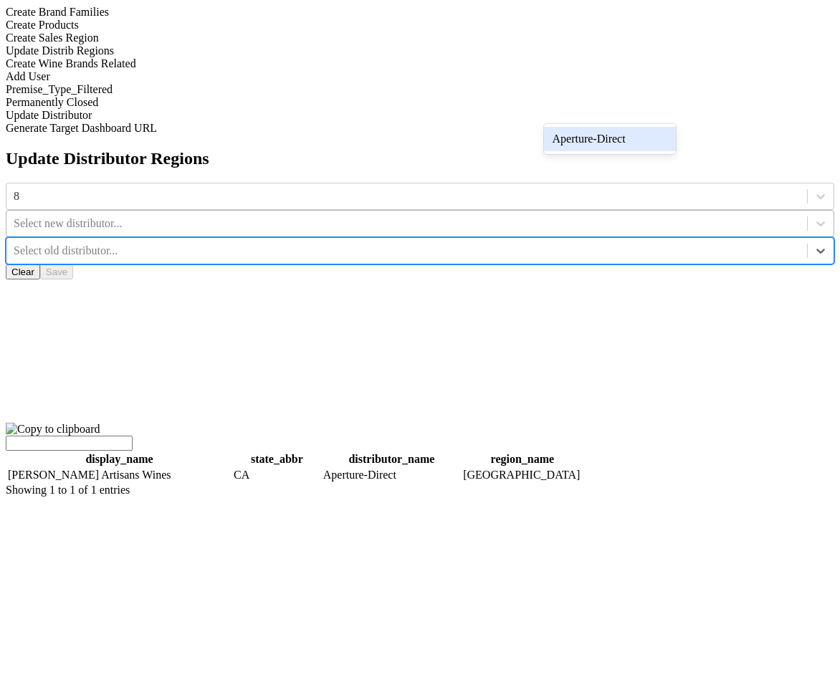
click at [482, 217] on div "Select new distributor..." at bounding box center [407, 223] width 786 height 13
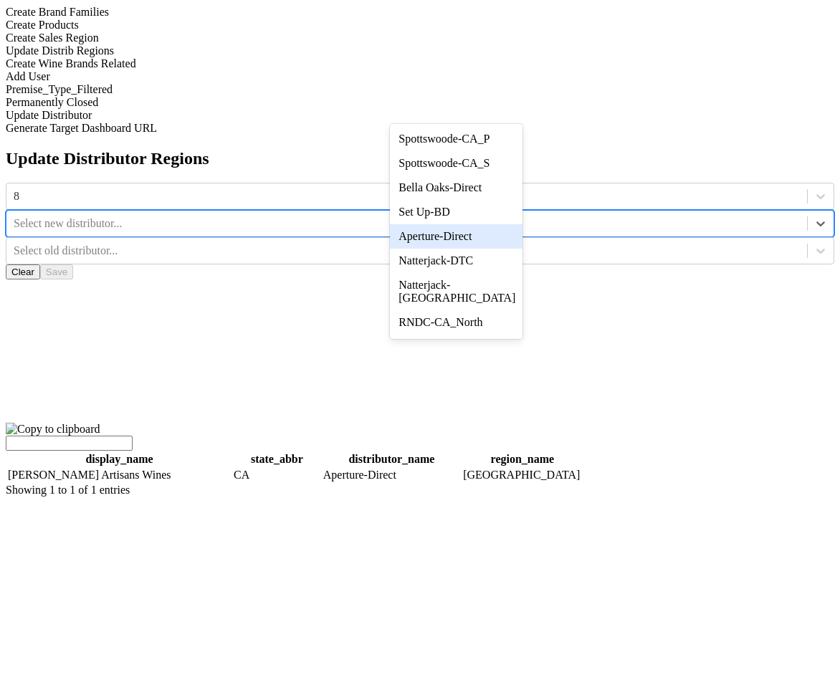
click at [484, 249] on div "Aperture-Direct" at bounding box center [456, 236] width 132 height 24
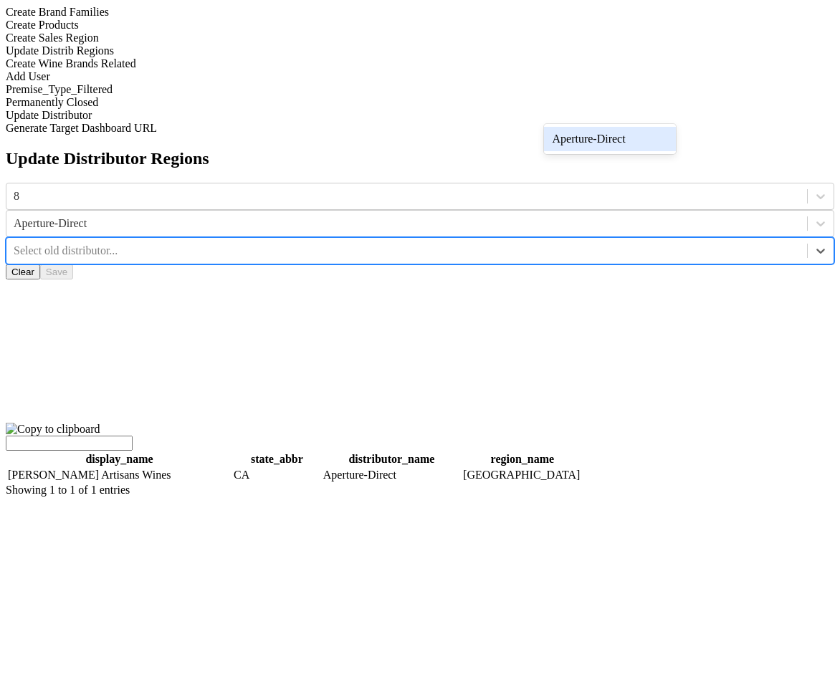
click at [564, 244] on div "Select old distributor..." at bounding box center [407, 250] width 786 height 13
click at [567, 145] on div "Aperture-Direct" at bounding box center [610, 139] width 132 height 24
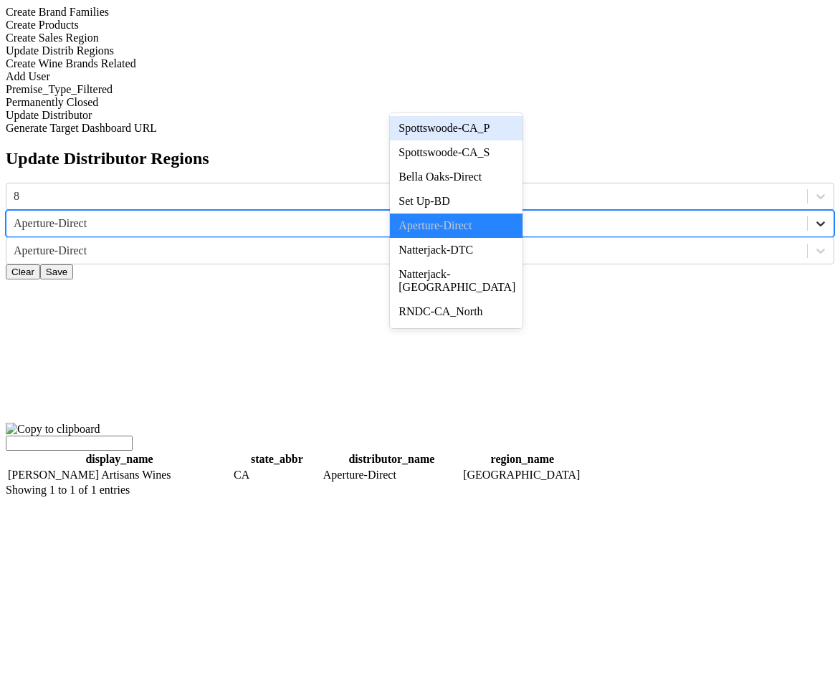
click at [807, 211] on div at bounding box center [820, 224] width 26 height 26
click at [498, 173] on div "Bella Oaks-Direct" at bounding box center [456, 177] width 132 height 24
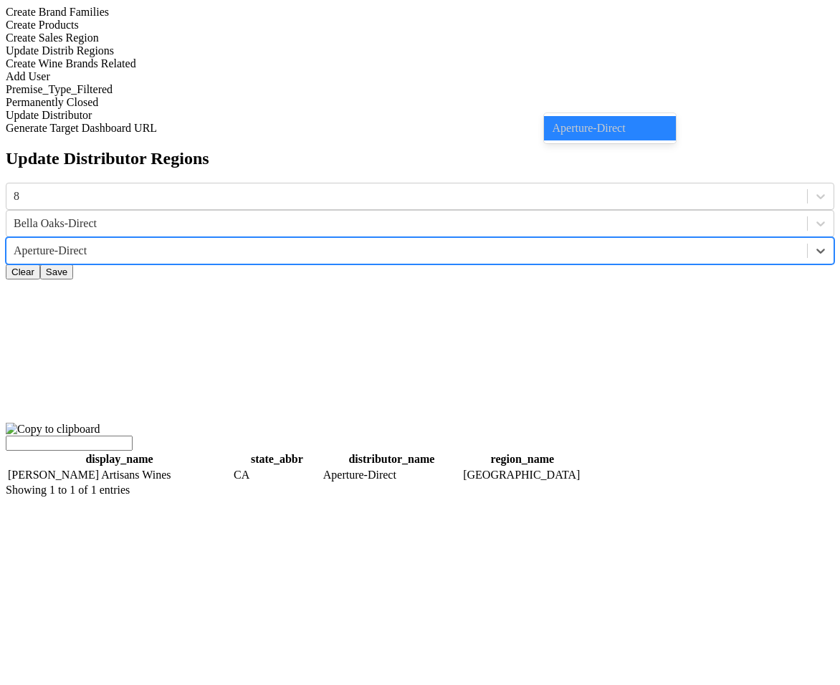
click at [560, 243] on div at bounding box center [407, 251] width 786 height 16
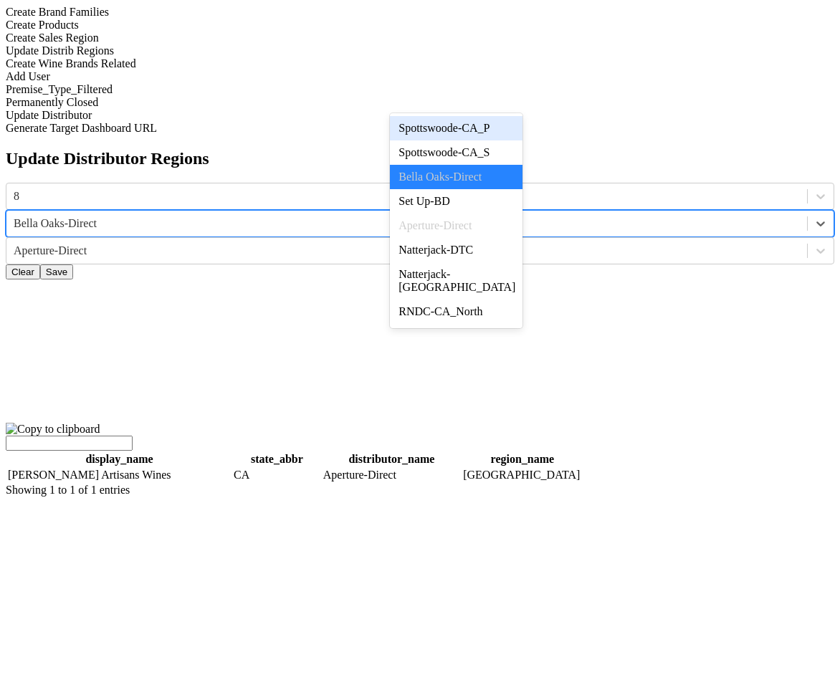
click at [481, 216] on div at bounding box center [407, 224] width 786 height 16
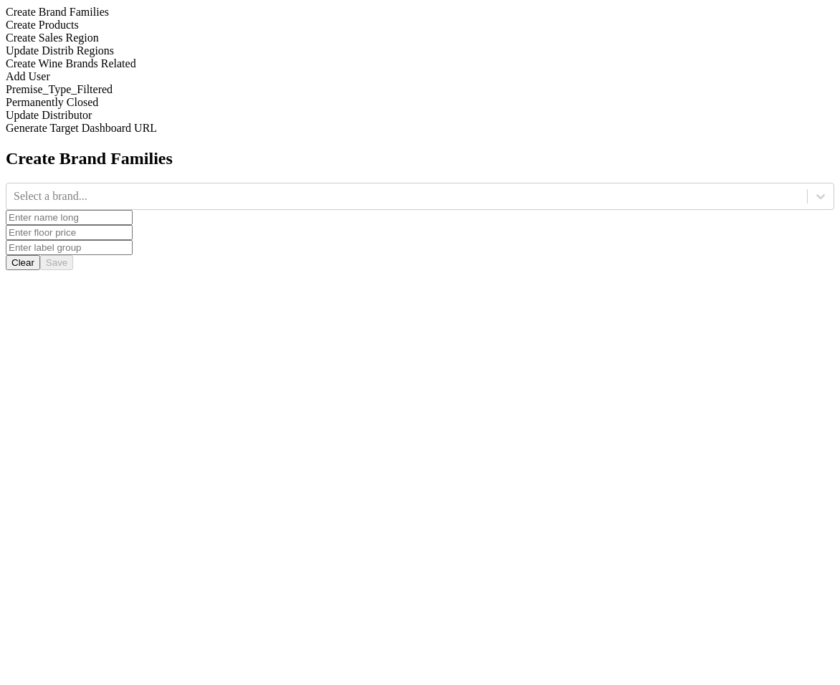
click at [201, 57] on div "Update Distrib Regions" at bounding box center [420, 50] width 828 height 13
click at [813, 189] on icon at bounding box center [820, 196] width 14 height 14
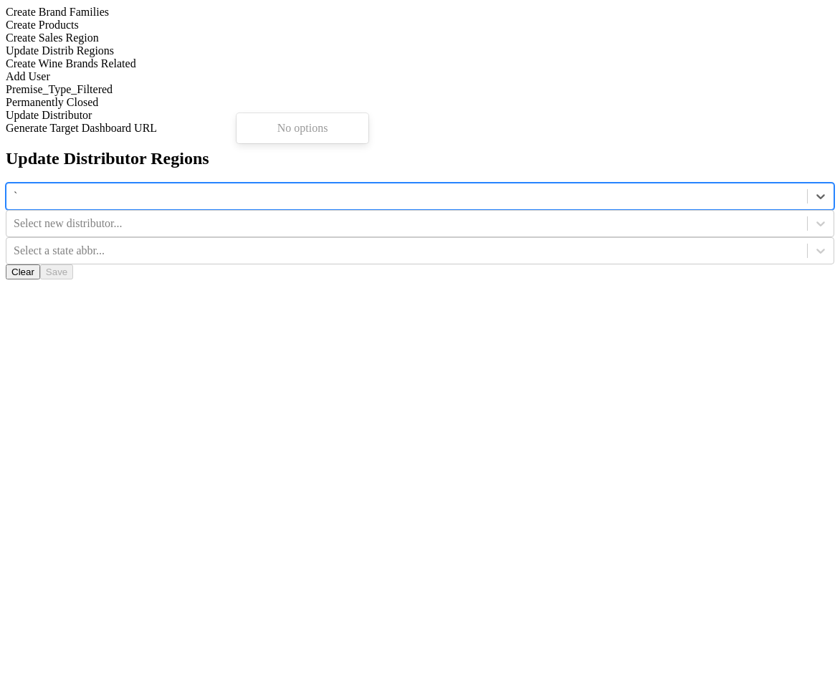
type input "`"
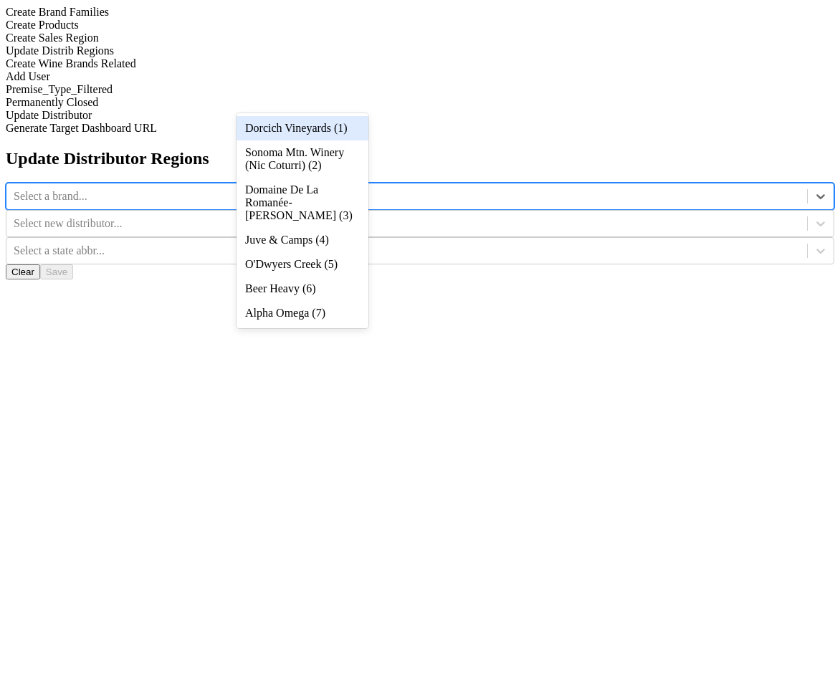
type input "8"
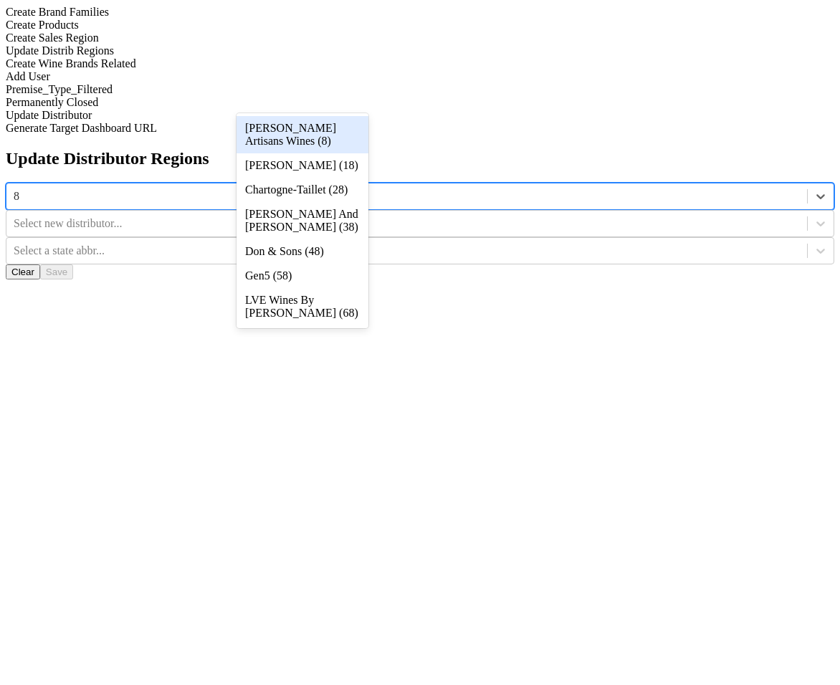
click at [314, 153] on div "[PERSON_NAME] Artisans Wines (8)" at bounding box center [302, 134] width 132 height 37
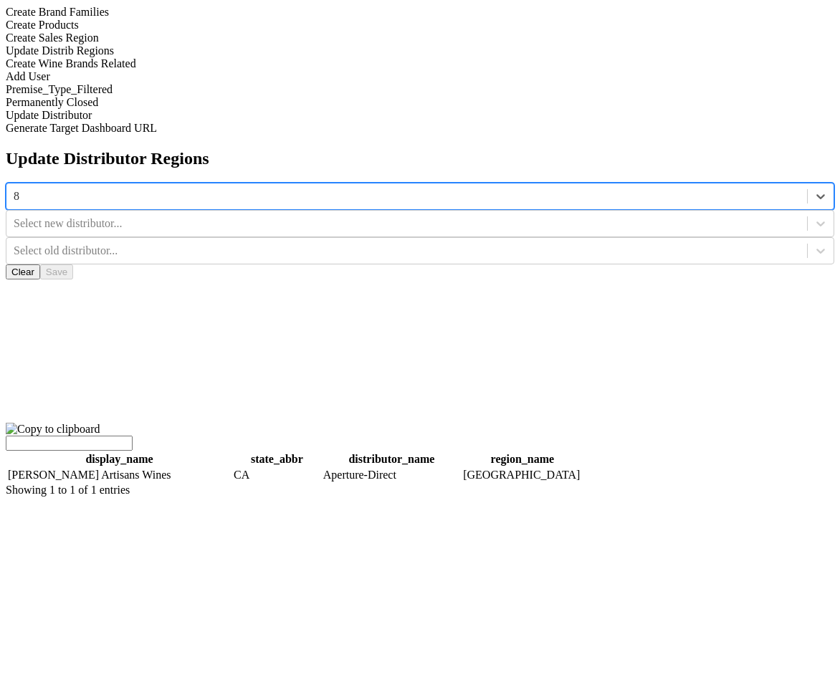
click at [492, 213] on div "Select new distributor..." at bounding box center [406, 223] width 800 height 21
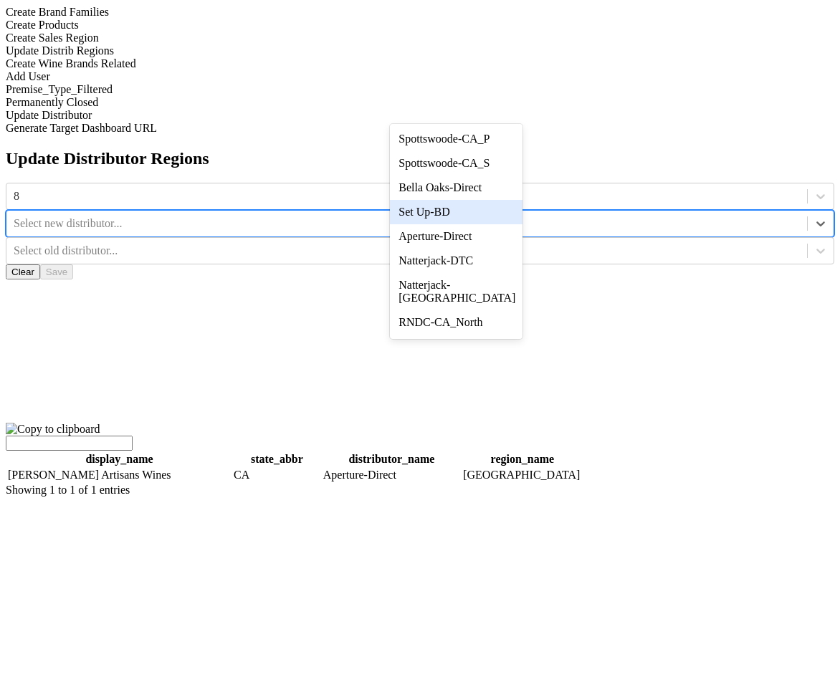
scroll to position [32, 0]
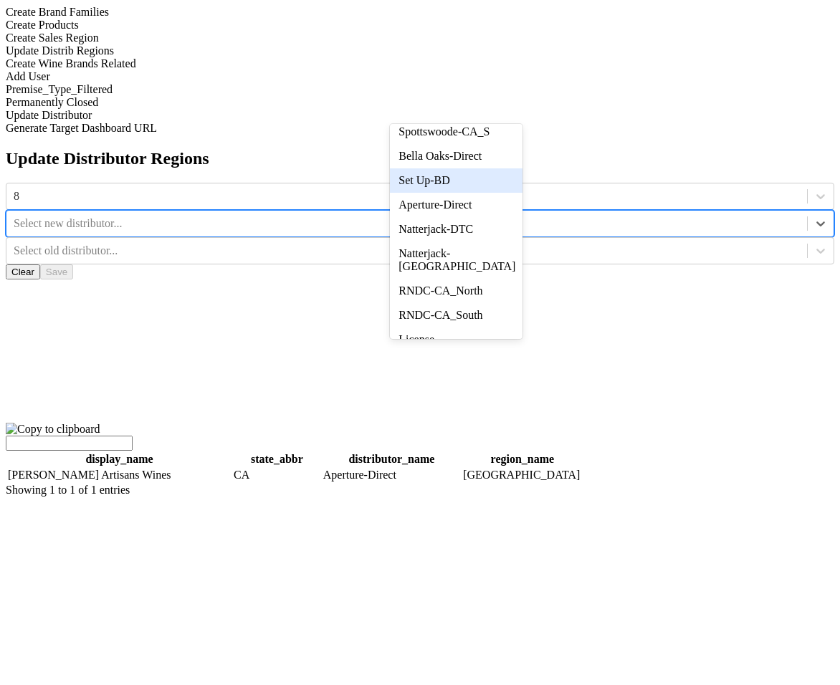
click at [496, 193] on div "Set Up-BD" at bounding box center [456, 180] width 132 height 24
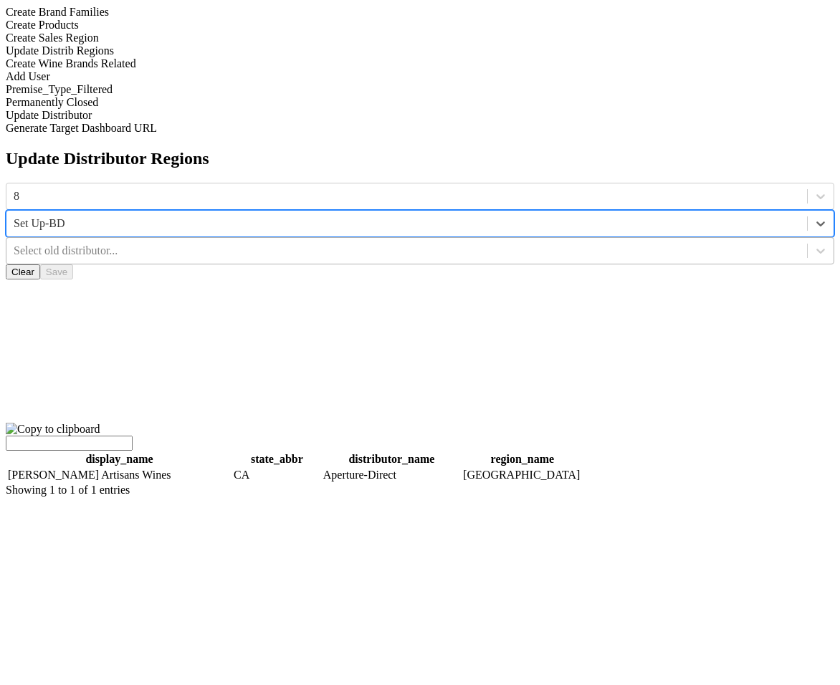
click at [605, 243] on div at bounding box center [407, 251] width 786 height 16
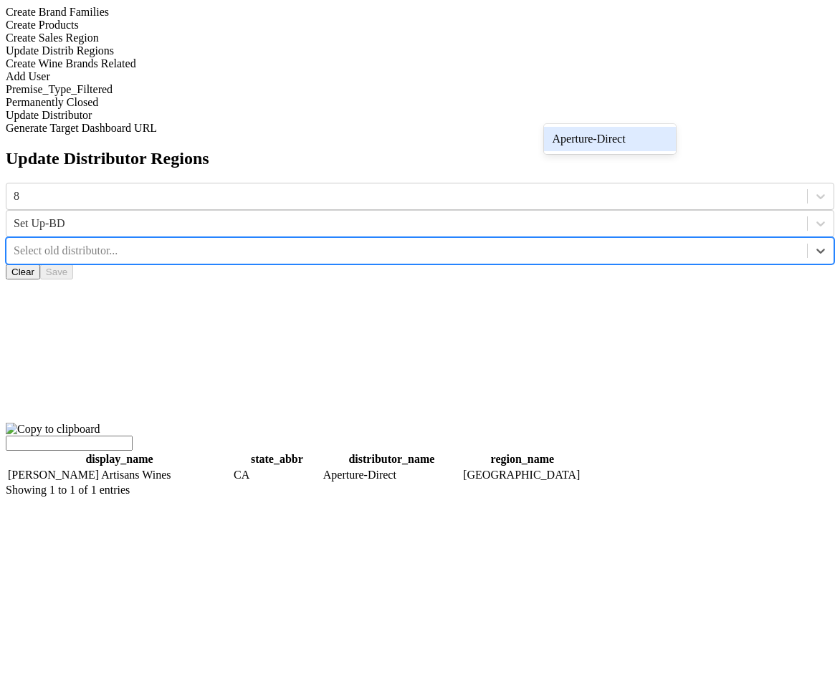
click at [617, 136] on div "Aperture-Direct" at bounding box center [610, 139] width 132 height 24
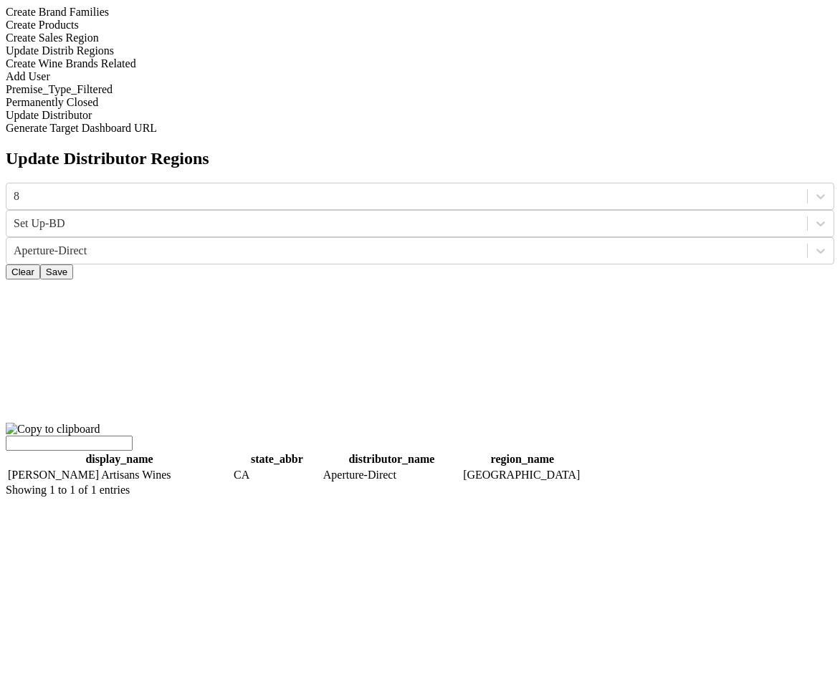
click at [73, 264] on button "Save" at bounding box center [56, 271] width 33 height 15
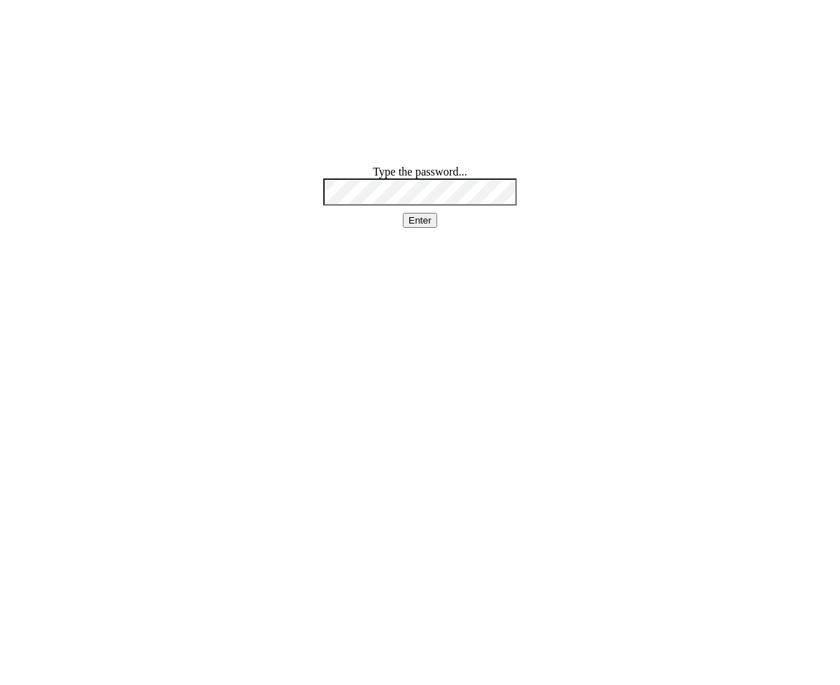
click at [517, 198] on small at bounding box center [517, 192] width 0 height 11
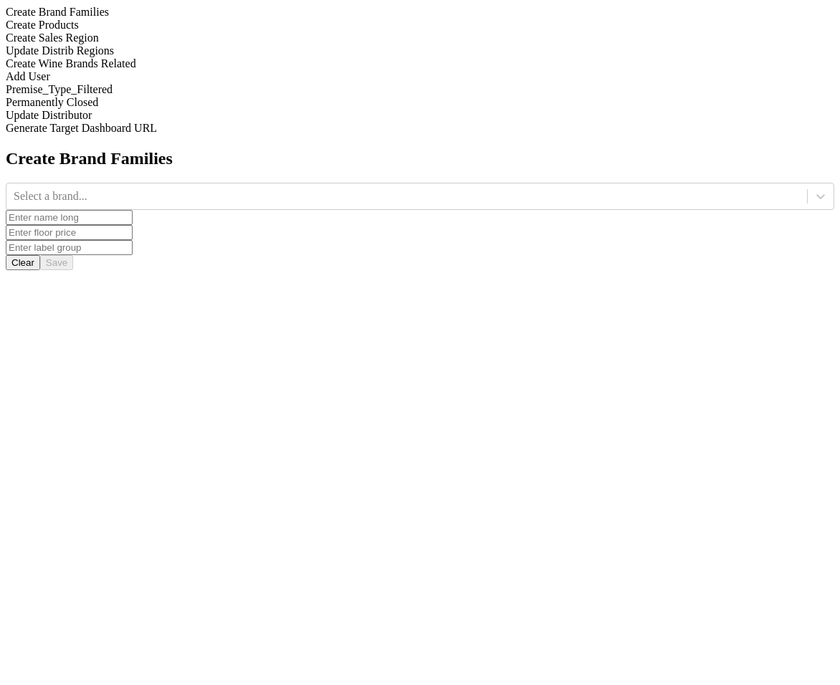
click at [165, 57] on div "Update Distrib Regions" at bounding box center [420, 50] width 828 height 13
click at [807, 183] on div at bounding box center [820, 196] width 26 height 26
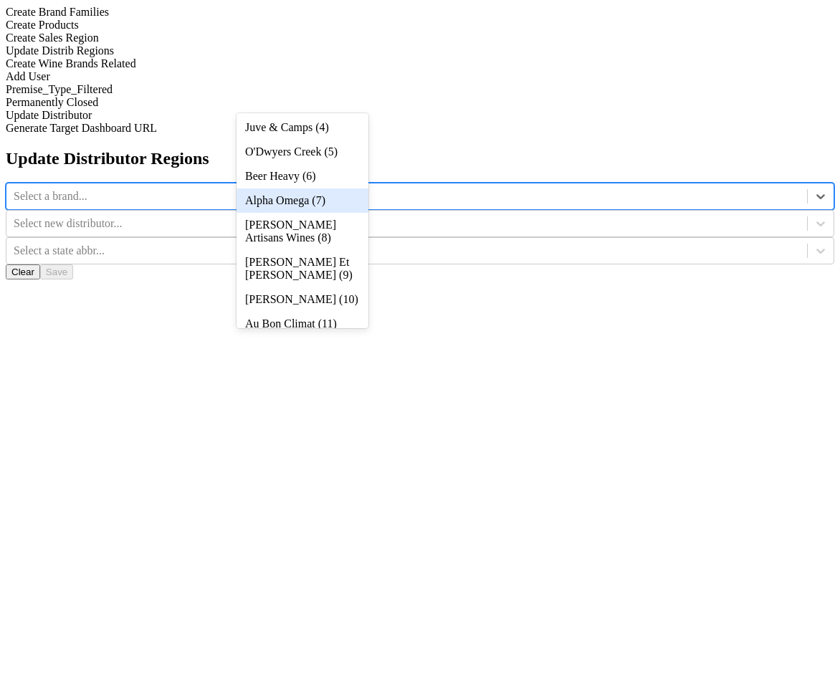
scroll to position [142, 0]
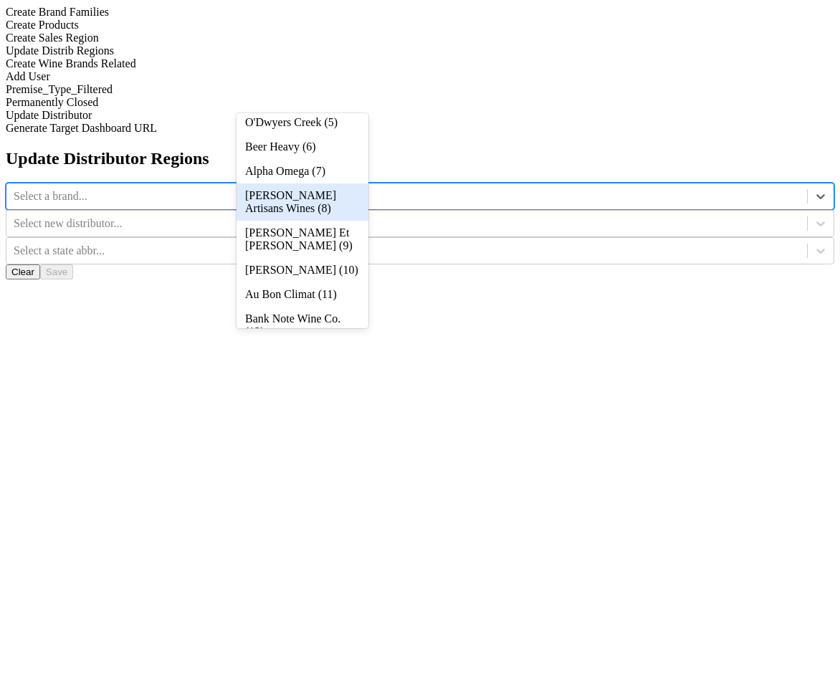
click at [328, 221] on div "[PERSON_NAME] Artisans Wines (8)" at bounding box center [302, 201] width 132 height 37
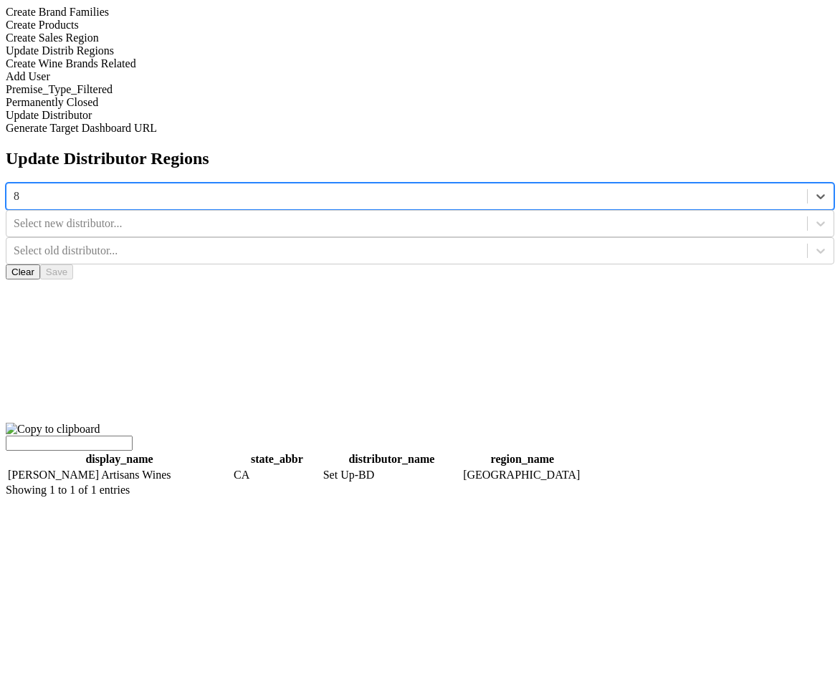
click at [807, 211] on div at bounding box center [820, 224] width 26 height 26
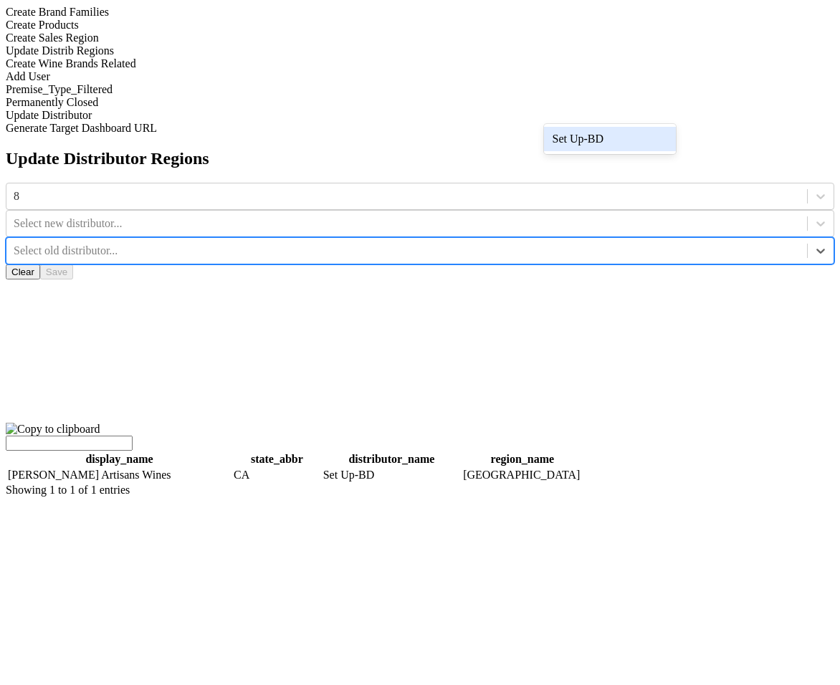
click at [585, 243] on div at bounding box center [407, 251] width 786 height 16
click at [521, 169] on div "Update Distributor Regions 8 Select new distributor... option Set Up-BD focused…" at bounding box center [420, 322] width 828 height 347
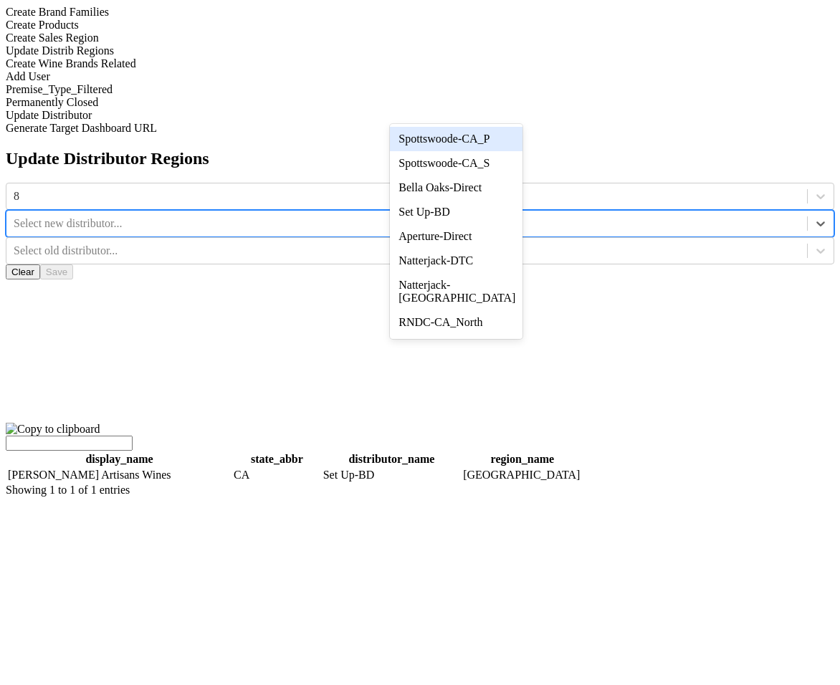
click at [494, 213] on div "Select new distributor..." at bounding box center [406, 223] width 800 height 21
click at [495, 273] on div "Natterjack-DTC" at bounding box center [456, 261] width 132 height 24
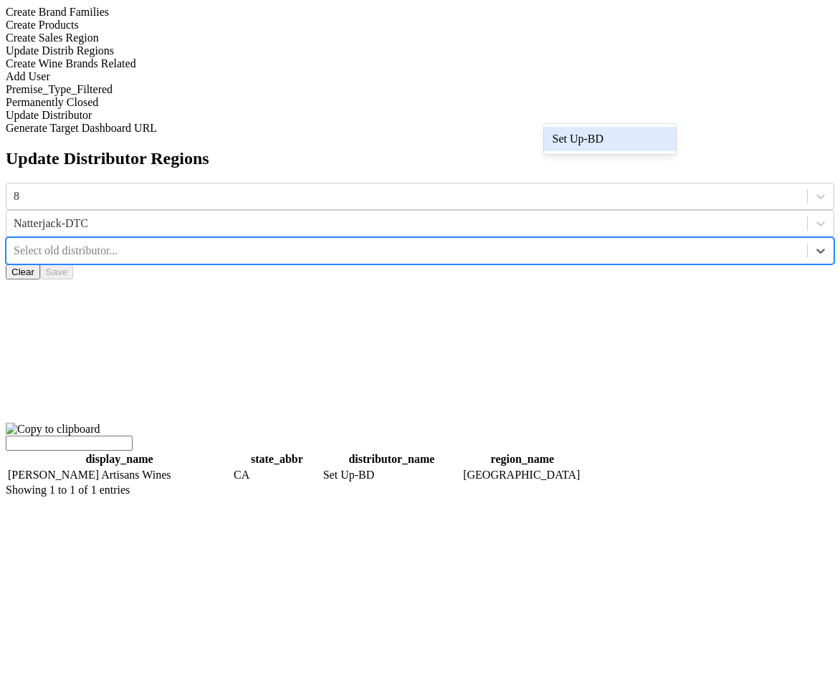
click at [567, 243] on div at bounding box center [407, 251] width 786 height 16
click at [583, 133] on div "Set Up-BD" at bounding box center [610, 139] width 132 height 24
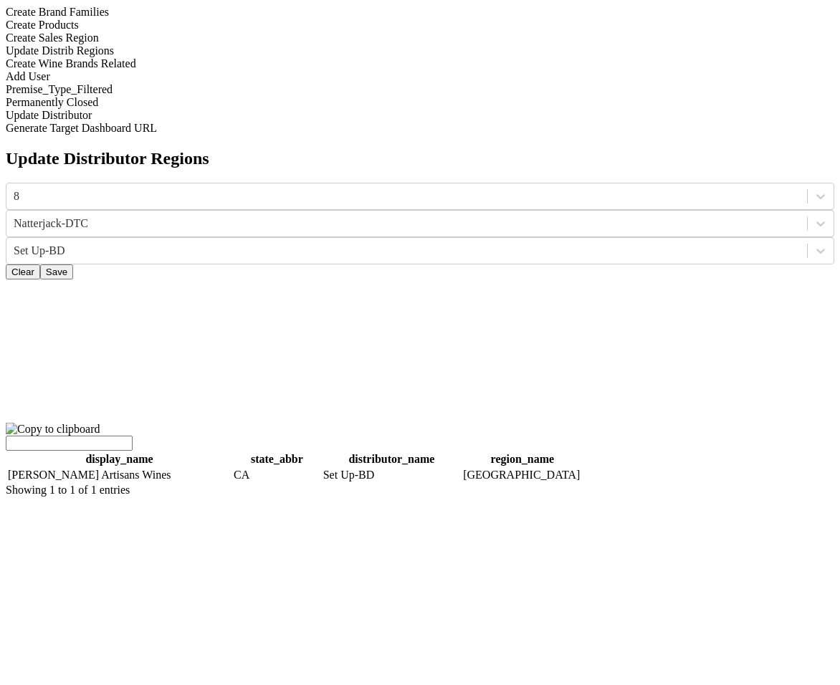
click at [73, 264] on button "Save" at bounding box center [56, 271] width 33 height 15
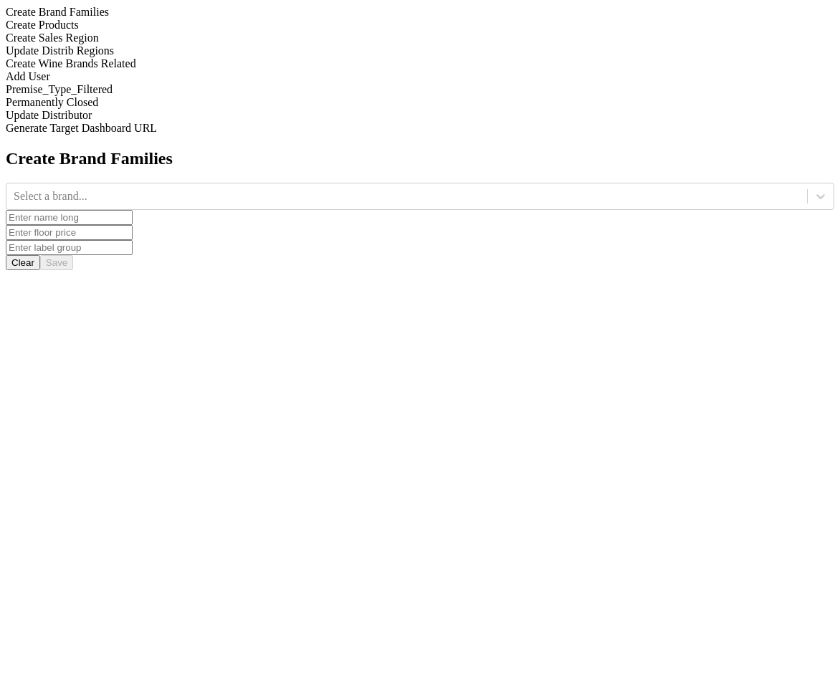
click at [211, 57] on div "Update Distrib Regions" at bounding box center [420, 50] width 828 height 13
click at [330, 188] on div at bounding box center [407, 196] width 786 height 16
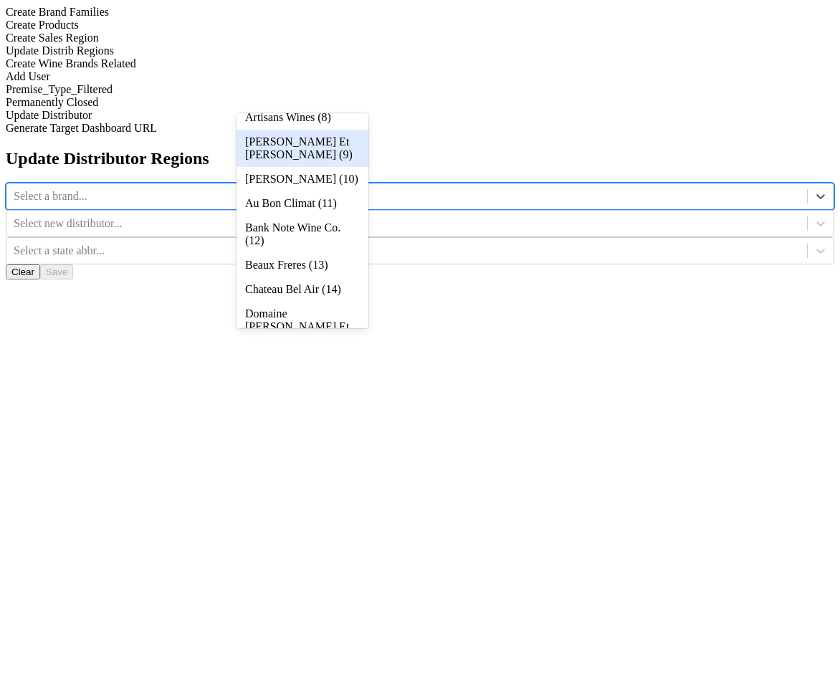
scroll to position [236, 0]
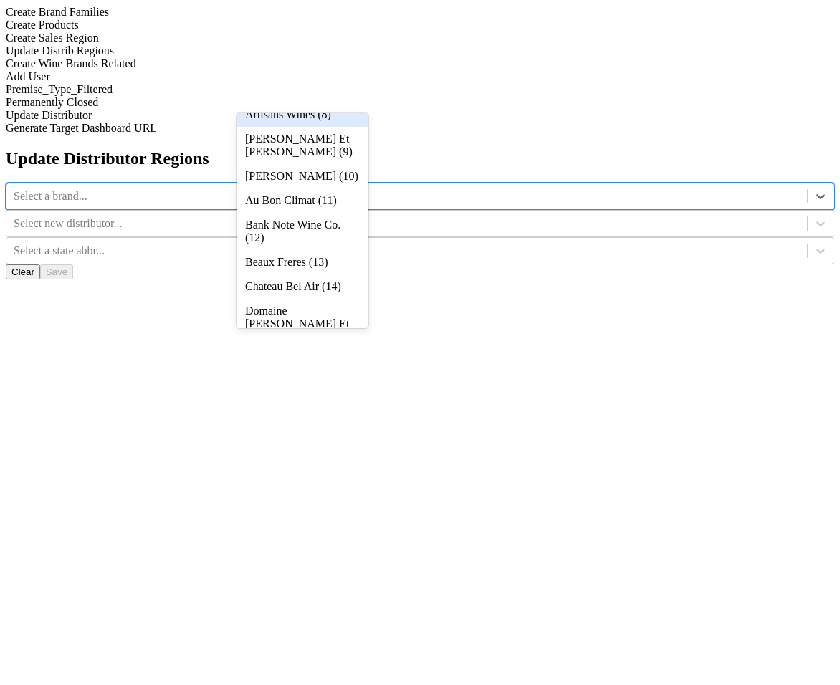
click at [335, 127] on div "[PERSON_NAME] Artisans Wines (8)" at bounding box center [302, 108] width 132 height 37
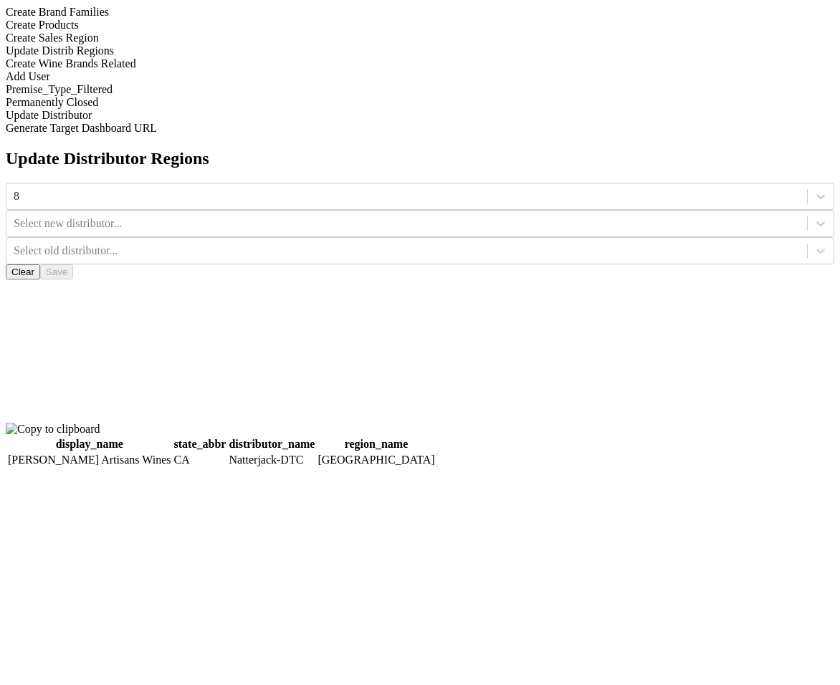
click at [448, 216] on div at bounding box center [407, 224] width 786 height 16
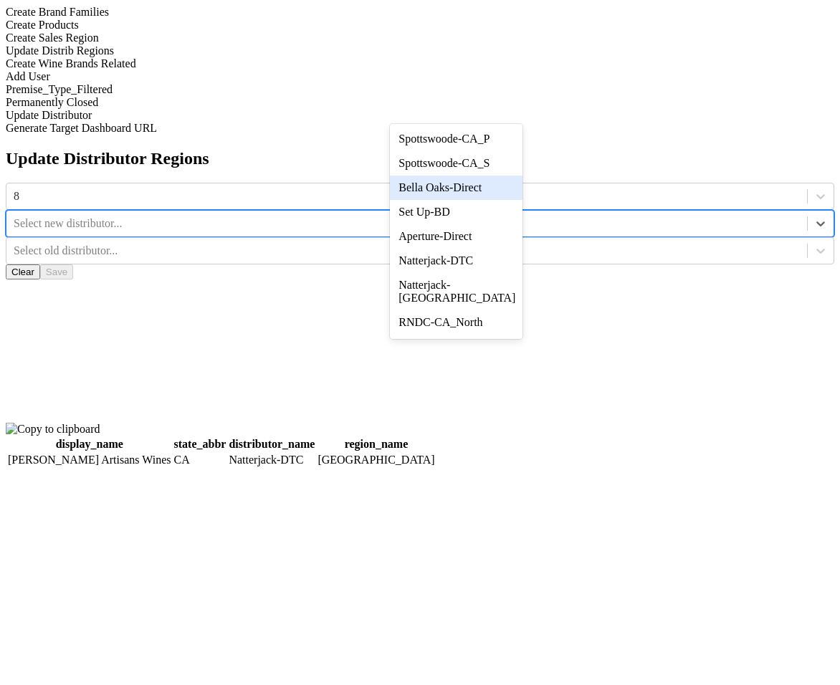
click at [488, 200] on div "Bella Oaks-Direct" at bounding box center [456, 188] width 132 height 24
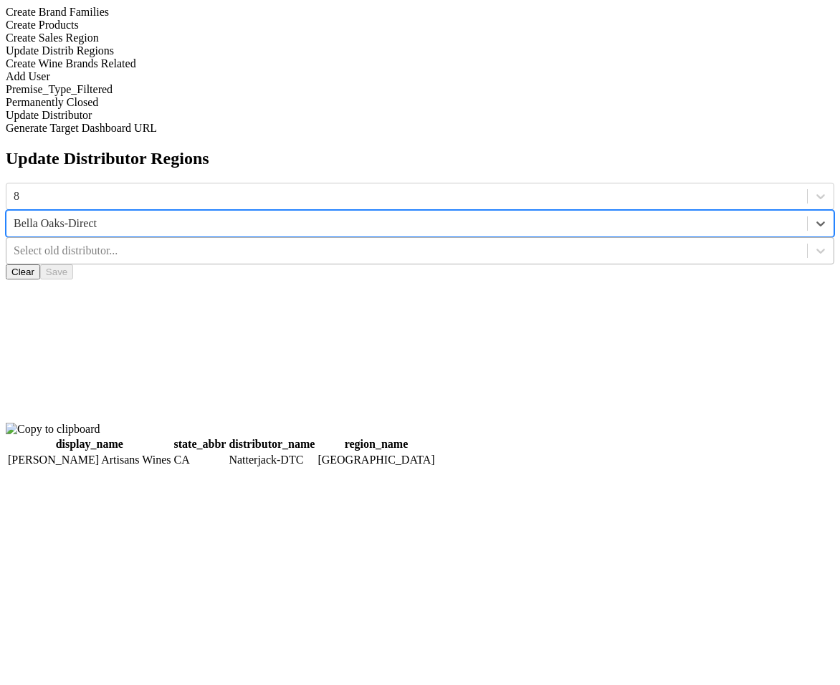
click at [587, 237] on div "Select old distributor..." at bounding box center [420, 250] width 828 height 27
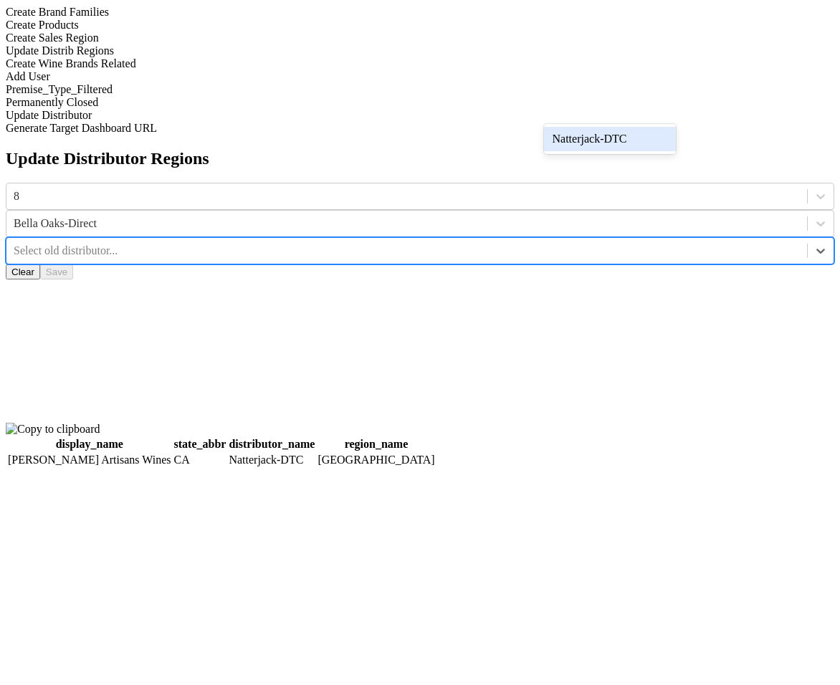
click at [593, 138] on div "Natterjack-DTC" at bounding box center [610, 139] width 132 height 24
click at [73, 264] on button "Save" at bounding box center [56, 271] width 33 height 15
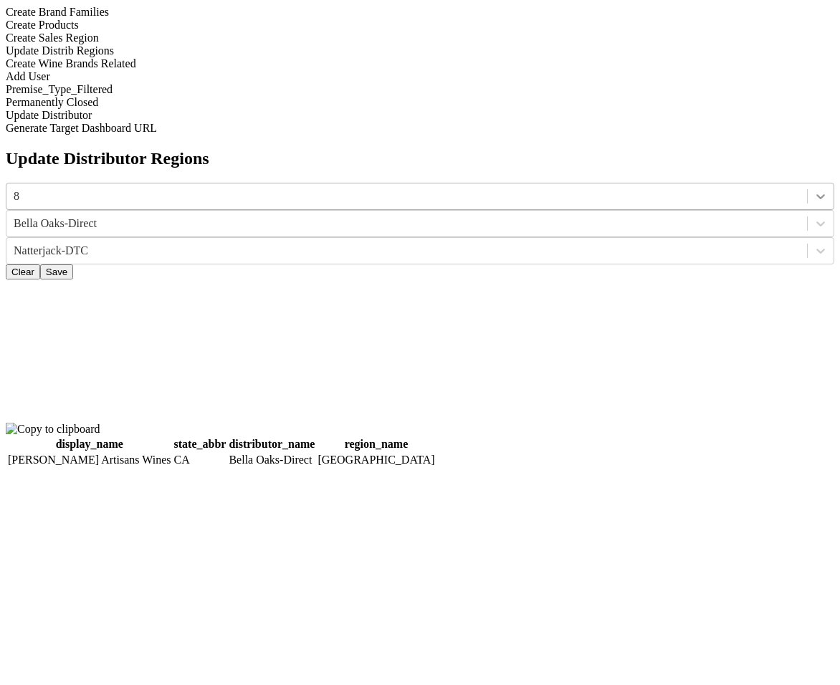
click at [807, 183] on div at bounding box center [820, 196] width 26 height 26
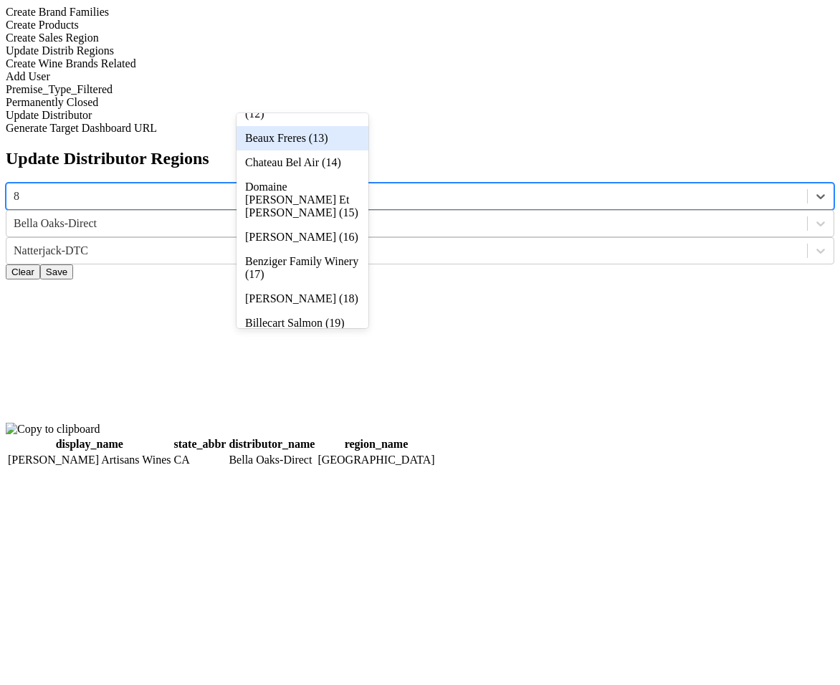
scroll to position [373, 0]
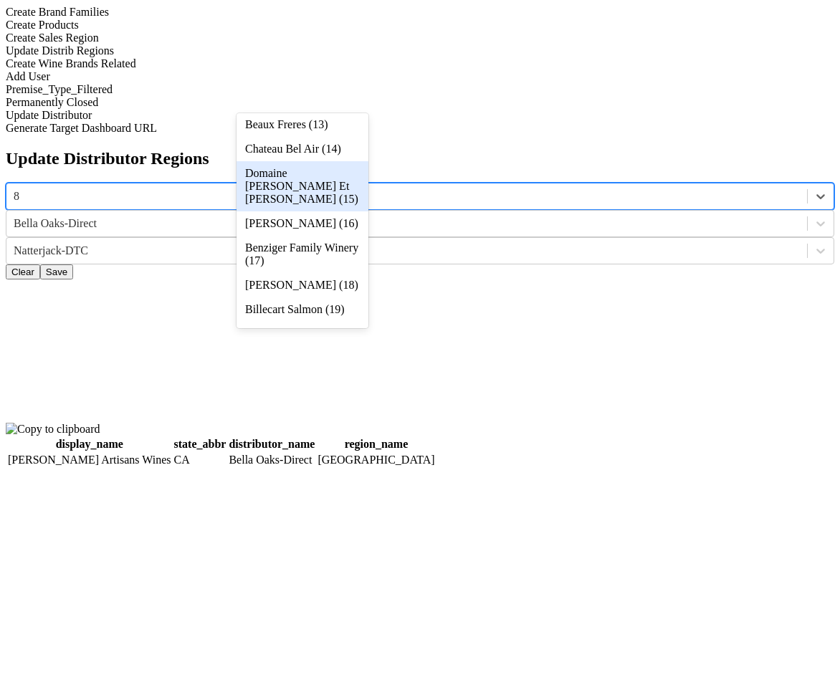
click at [332, 211] on div "Domaine [PERSON_NAME] Et [PERSON_NAME] (15)" at bounding box center [302, 186] width 132 height 50
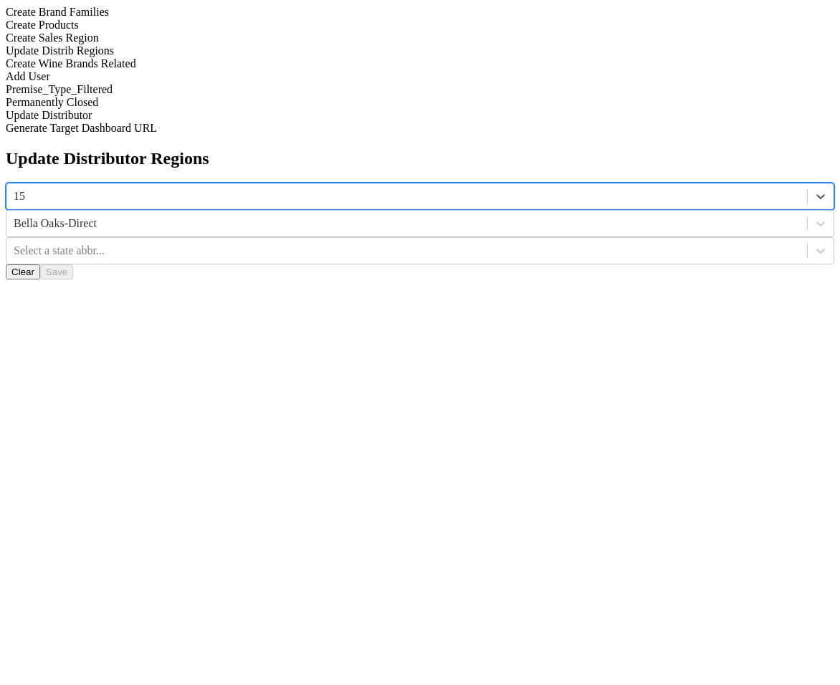
click at [489, 213] on div "Bella Oaks-Direct" at bounding box center [406, 223] width 800 height 21
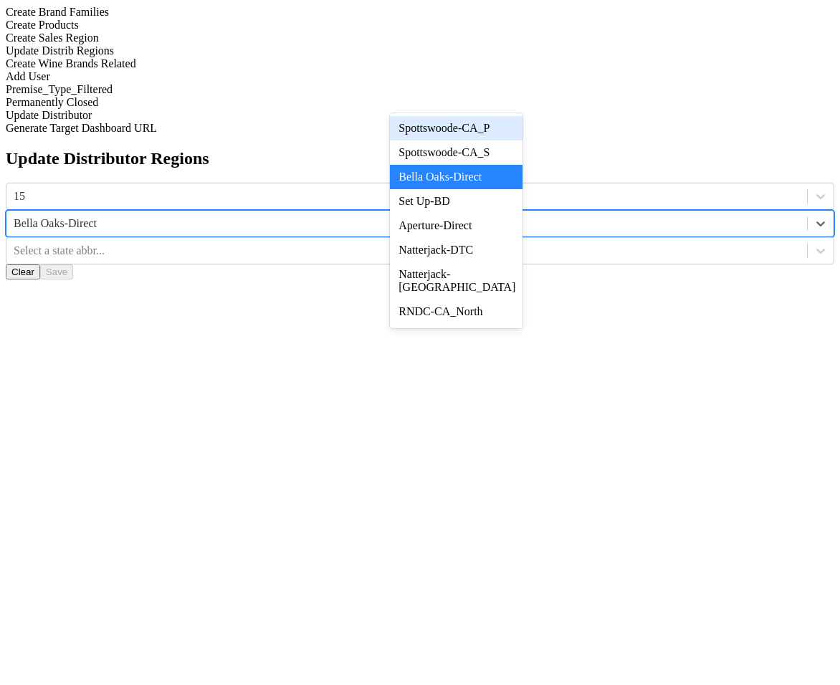
click at [40, 264] on button "Clear" at bounding box center [23, 271] width 34 height 15
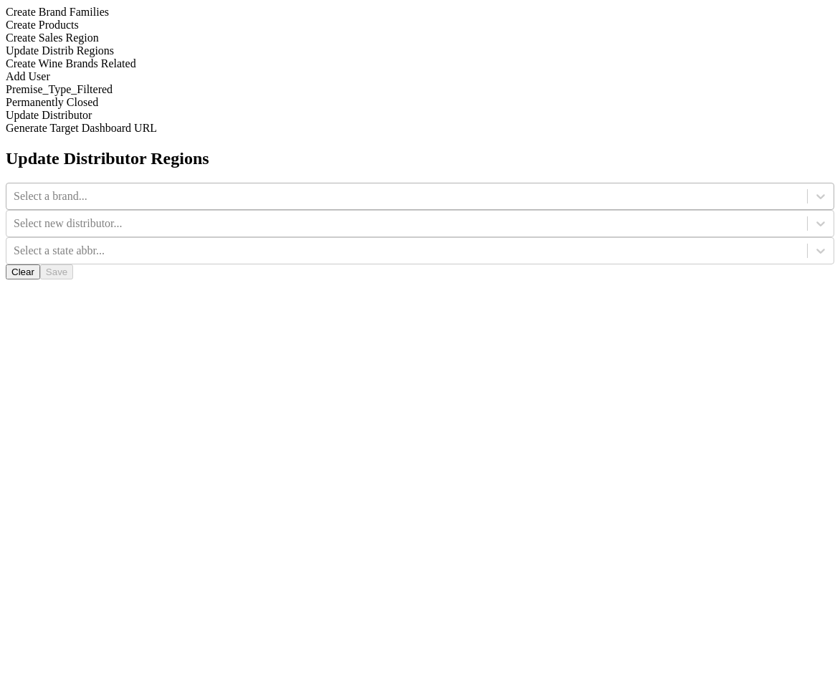
click at [315, 188] on div at bounding box center [407, 196] width 786 height 16
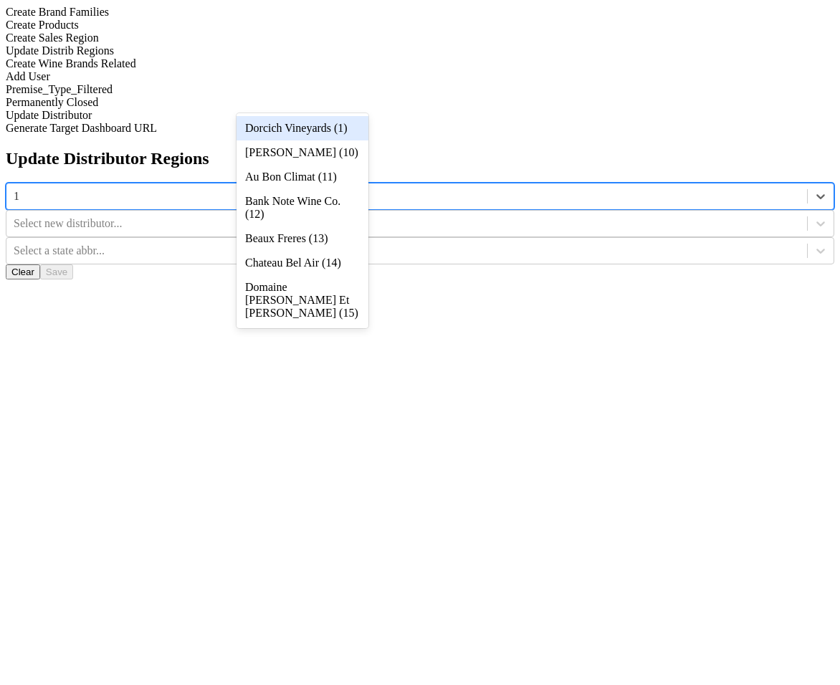
type input "15"
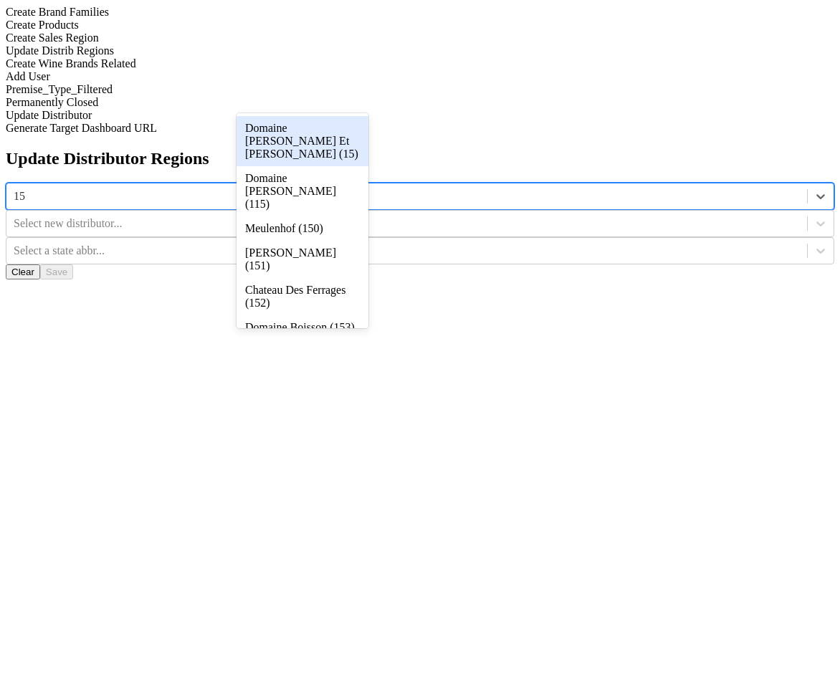
click at [325, 140] on div "Domaine [PERSON_NAME] Et [PERSON_NAME] (15)" at bounding box center [302, 141] width 132 height 50
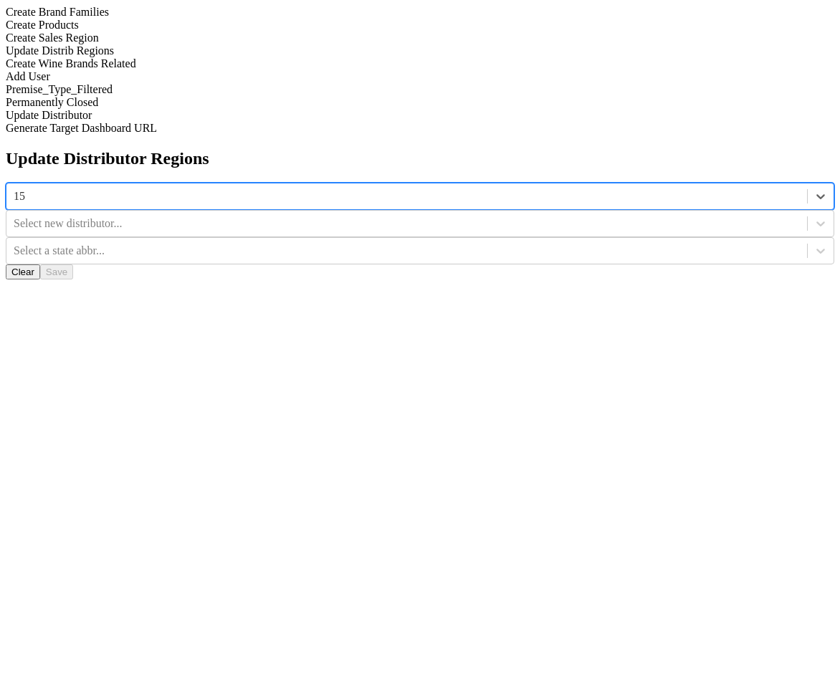
click at [493, 213] on div "Select new distributor..." at bounding box center [406, 223] width 800 height 21
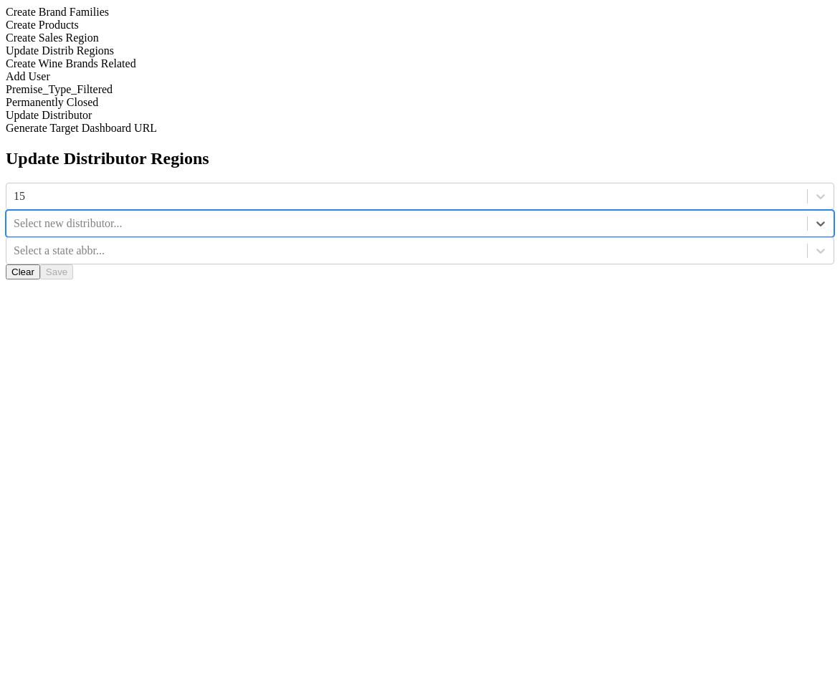
click at [494, 213] on div "Select new distributor..." at bounding box center [406, 223] width 800 height 21
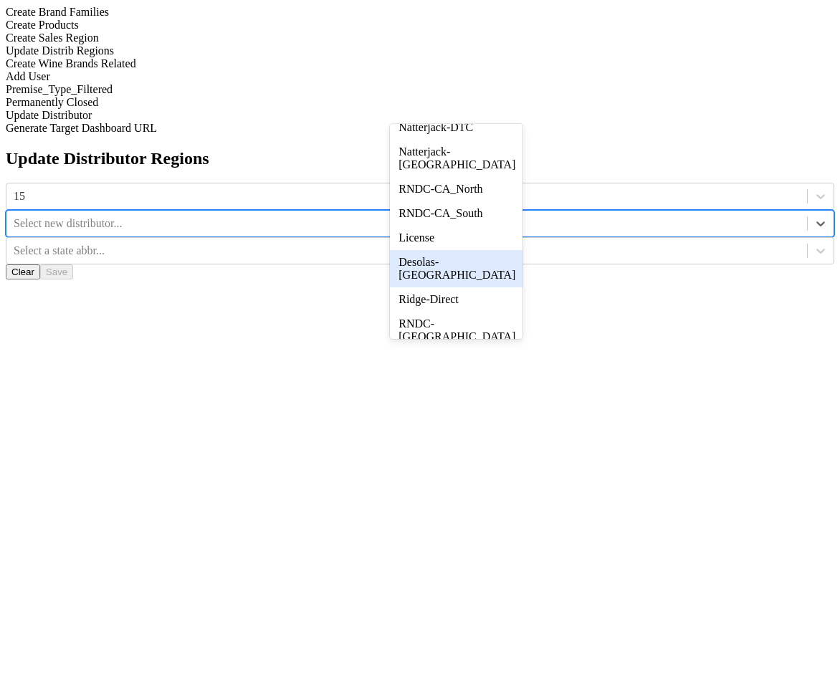
scroll to position [142, 0]
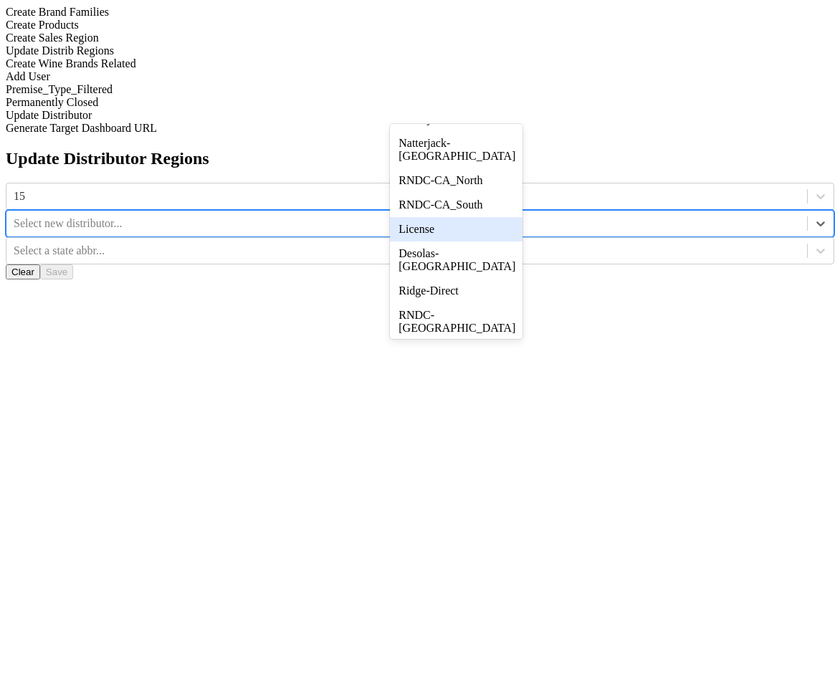
click at [482, 241] on div "License" at bounding box center [456, 229] width 132 height 24
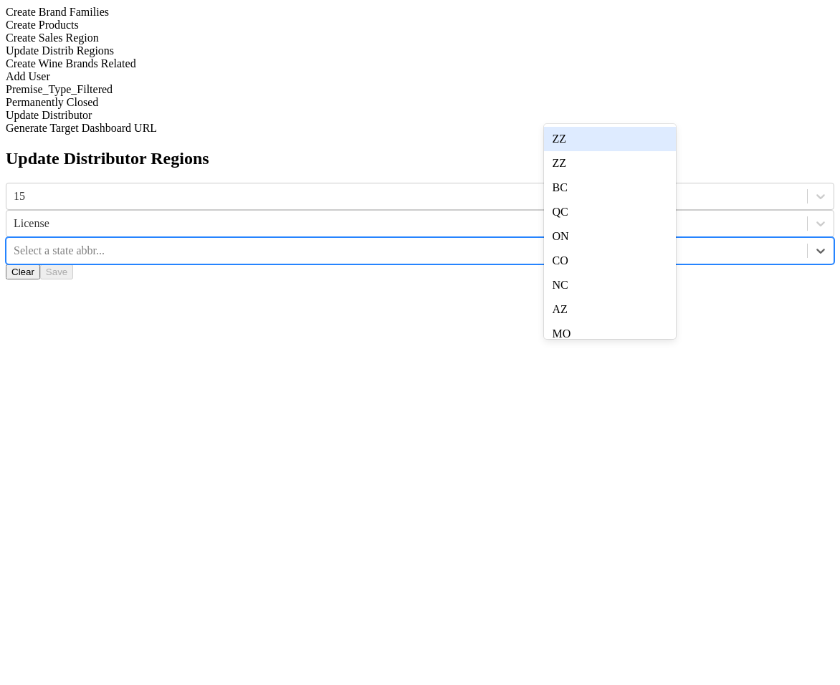
click at [599, 243] on div at bounding box center [407, 251] width 786 height 16
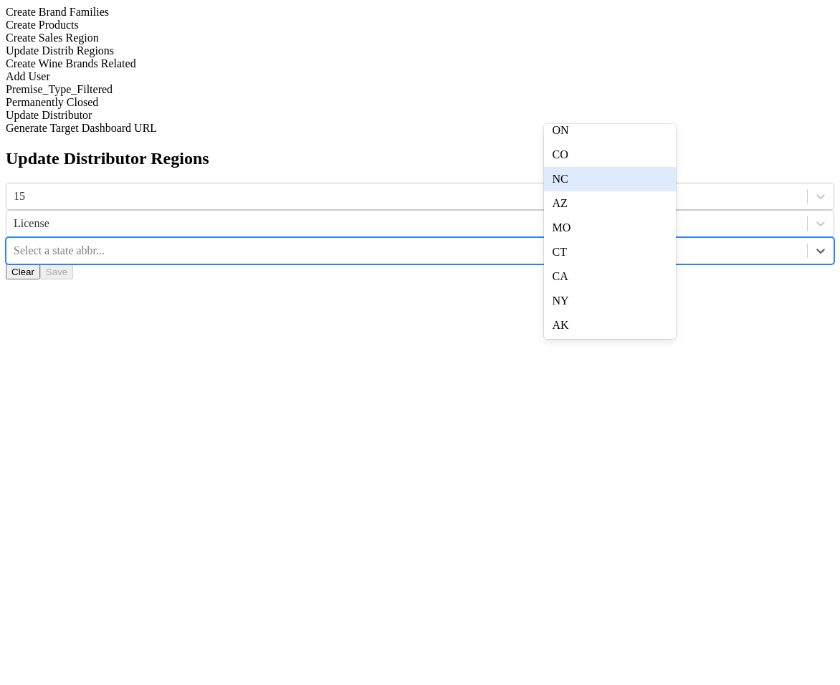
click at [609, 191] on div "NC" at bounding box center [610, 179] width 132 height 24
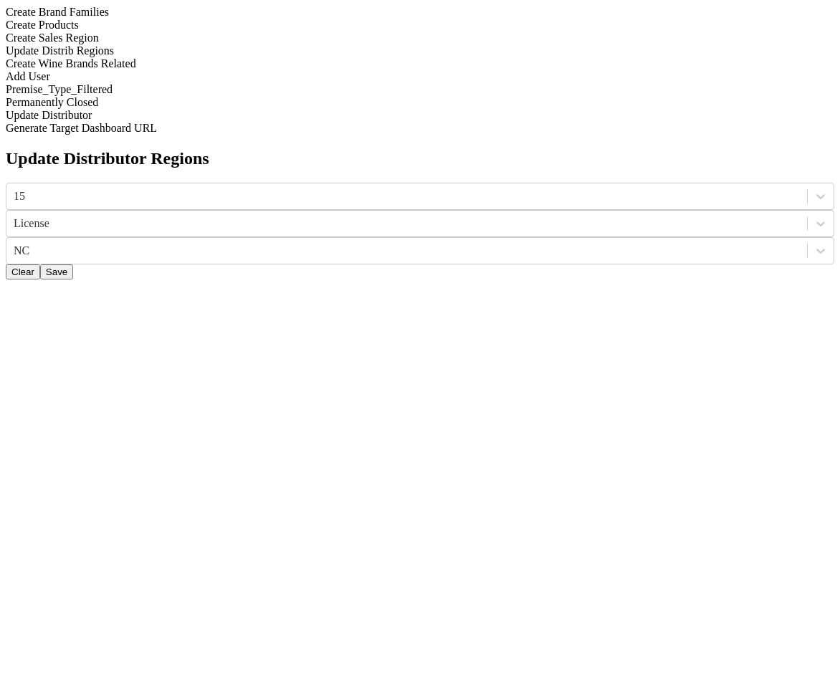
click at [73, 264] on button "Save" at bounding box center [56, 271] width 33 height 15
